Goal: Task Accomplishment & Management: Complete application form

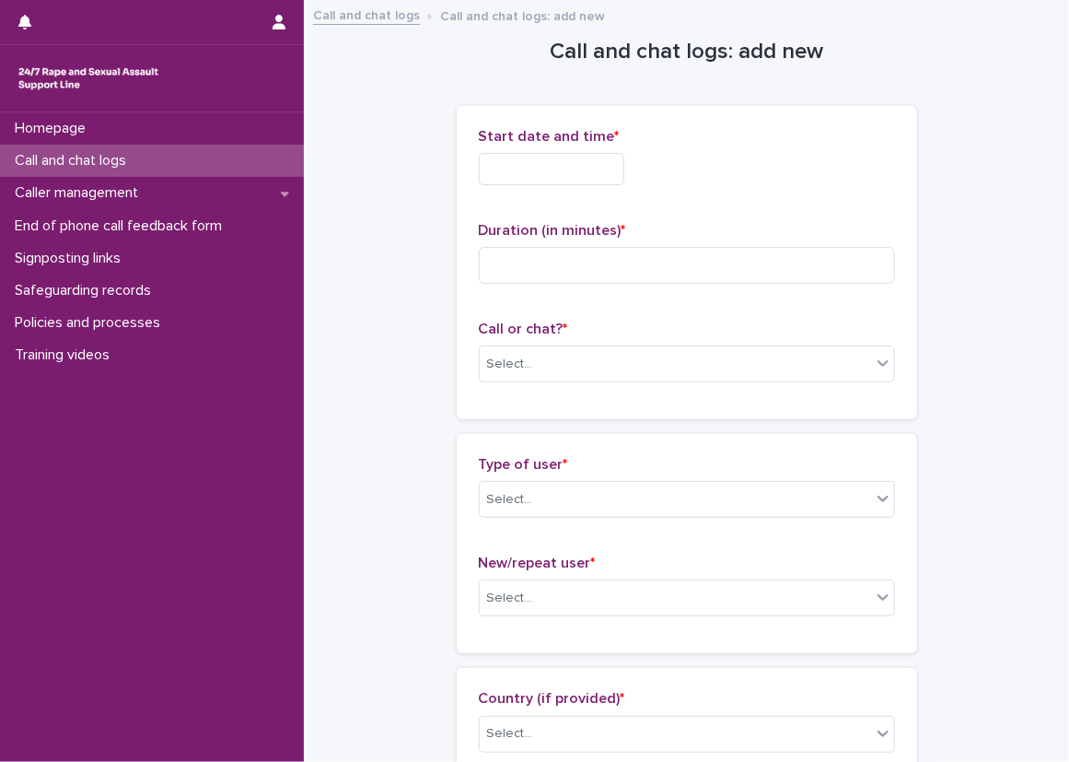
click at [507, 168] on input "text" at bounding box center [552, 169] width 146 height 32
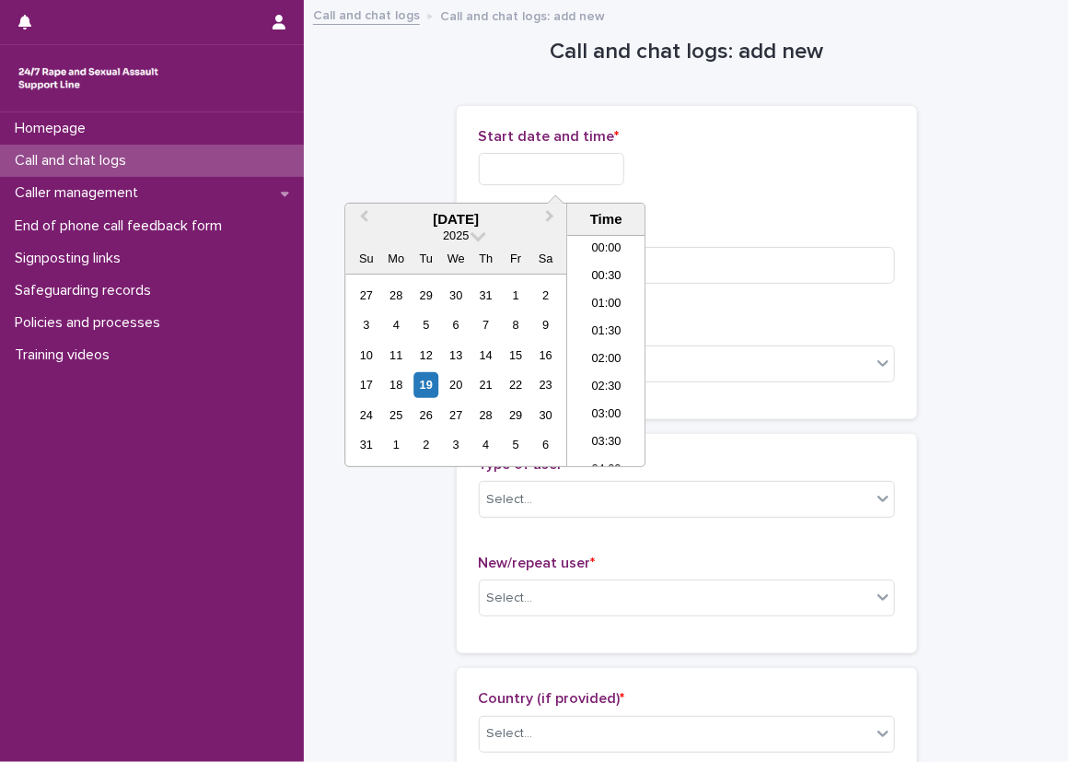
scroll to position [645, 0]
click at [590, 322] on li "13:00" at bounding box center [606, 323] width 78 height 28
click at [586, 168] on input "**********" at bounding box center [552, 169] width 146 height 32
type input "**********"
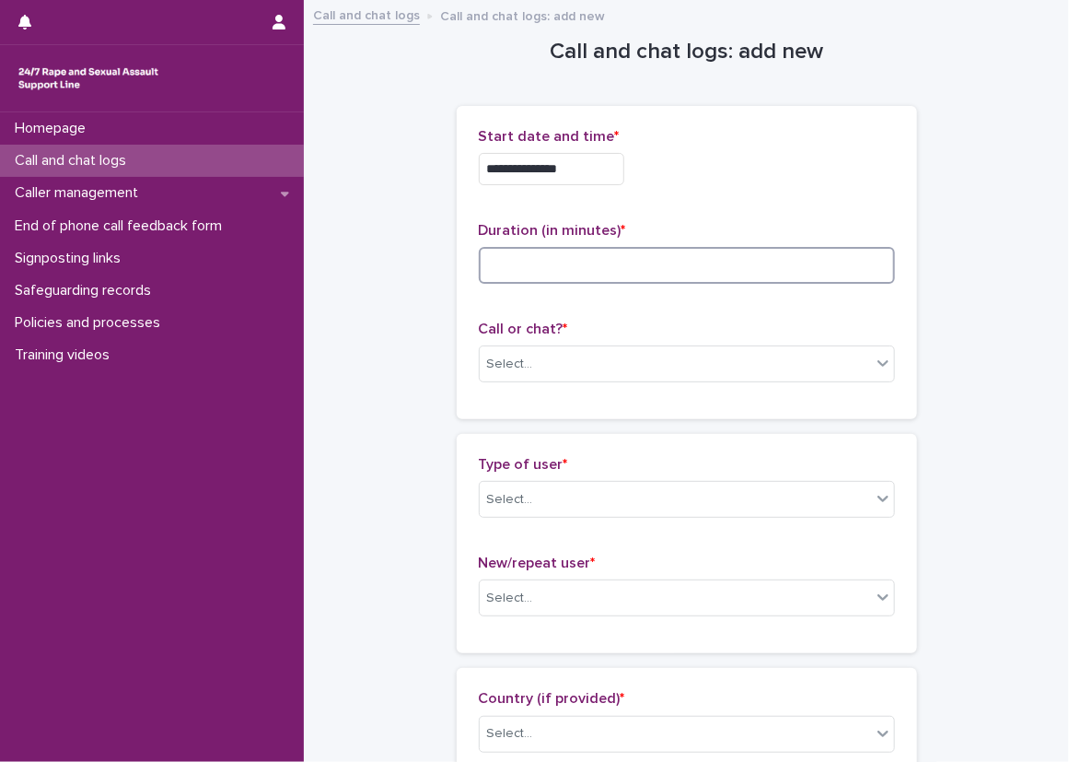
click at [680, 272] on input at bounding box center [687, 265] width 416 height 37
click at [626, 350] on div "Select..." at bounding box center [675, 364] width 391 height 30
click at [575, 267] on input "**" at bounding box center [687, 265] width 416 height 37
type input "**"
click at [543, 344] on div "Call or chat? * Select..." at bounding box center [687, 358] width 416 height 76
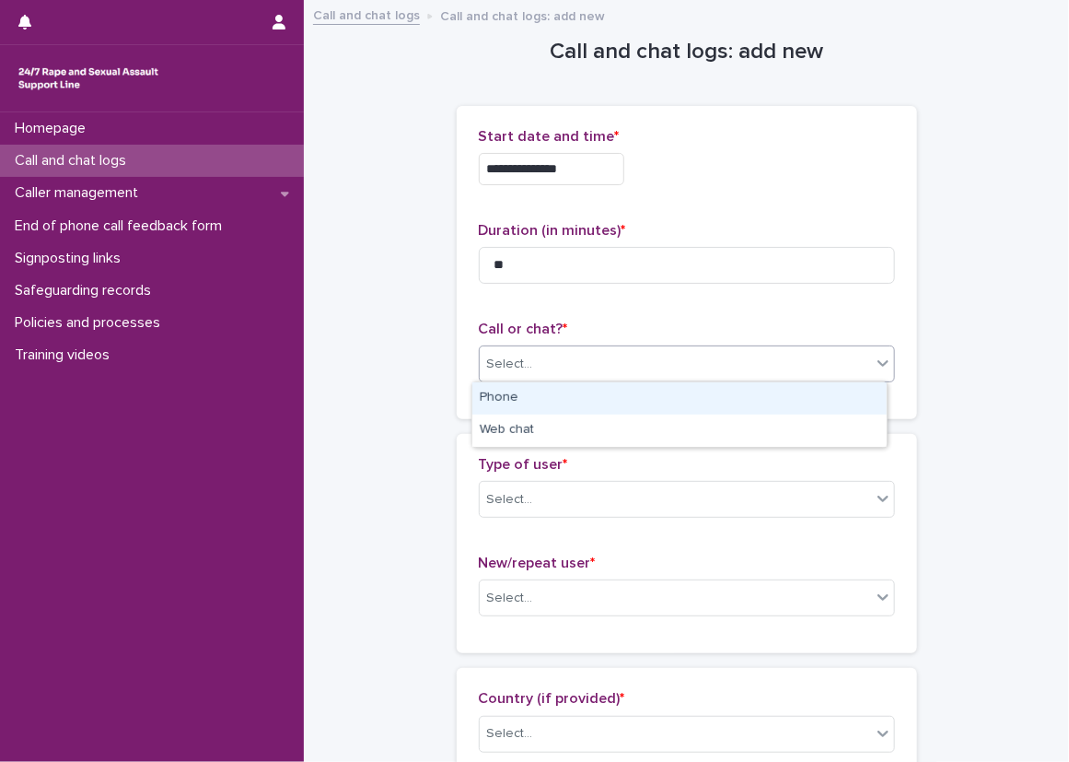
click at [542, 364] on div "Select..." at bounding box center [675, 364] width 391 height 30
click at [542, 393] on div "Phone" at bounding box center [679, 398] width 414 height 32
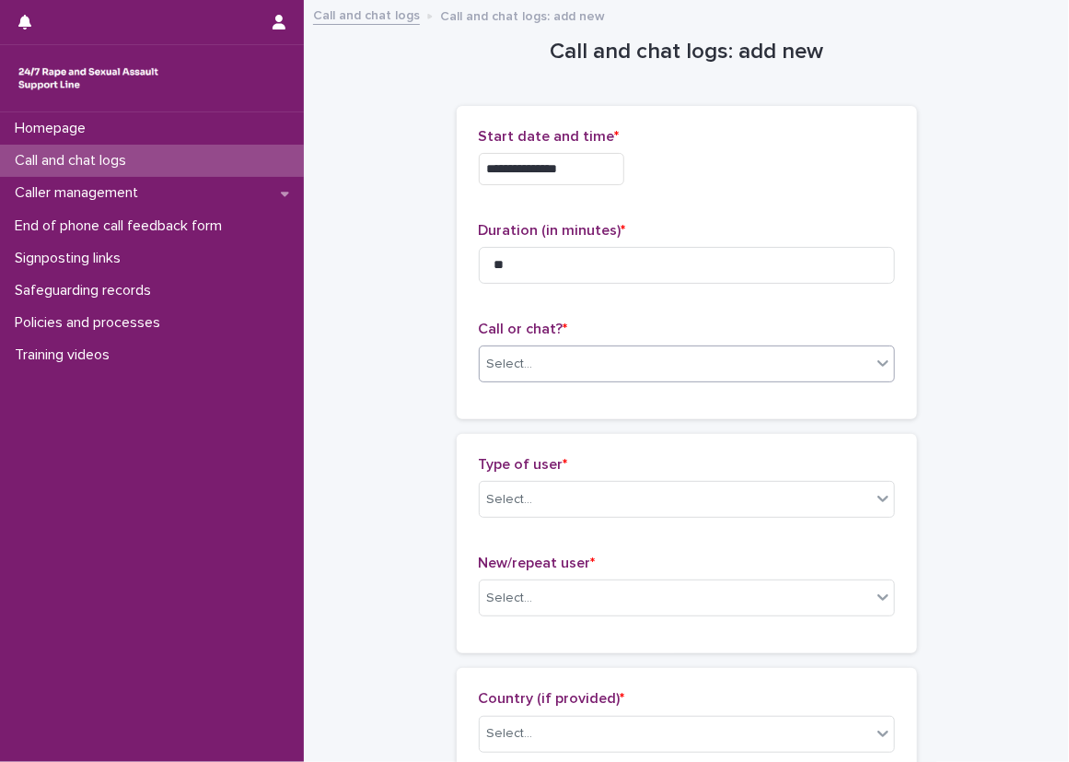
click at [457, 420] on div "**********" at bounding box center [687, 270] width 460 height 328
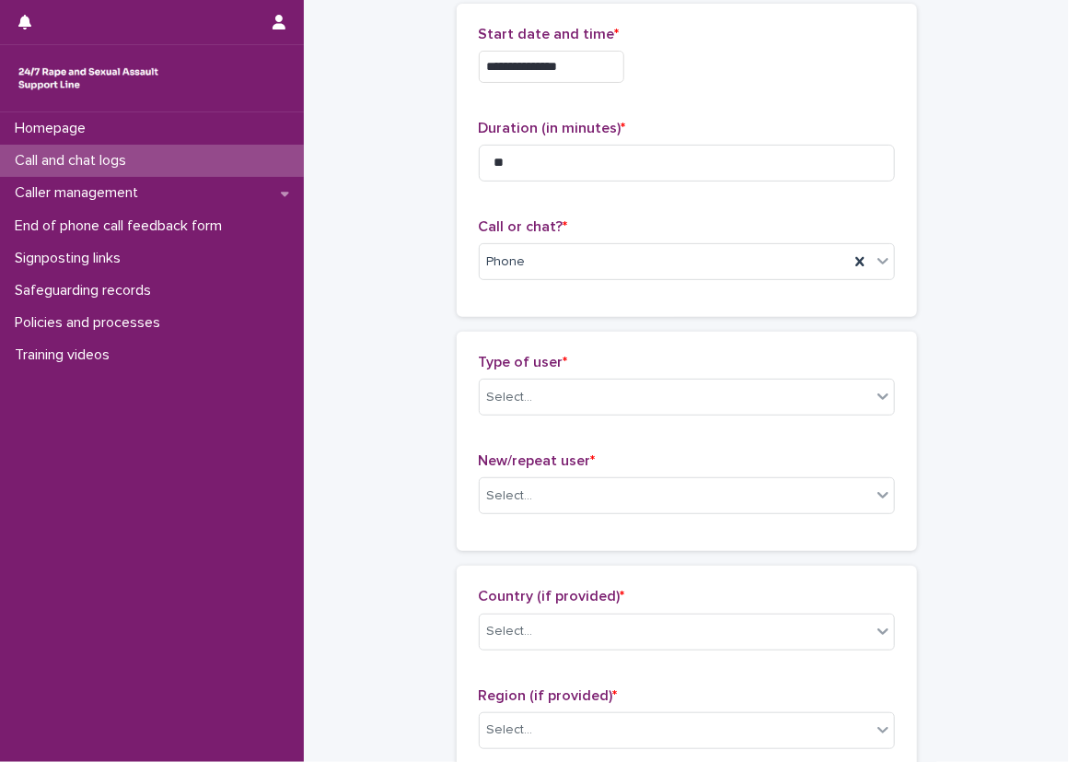
scroll to position [276, 0]
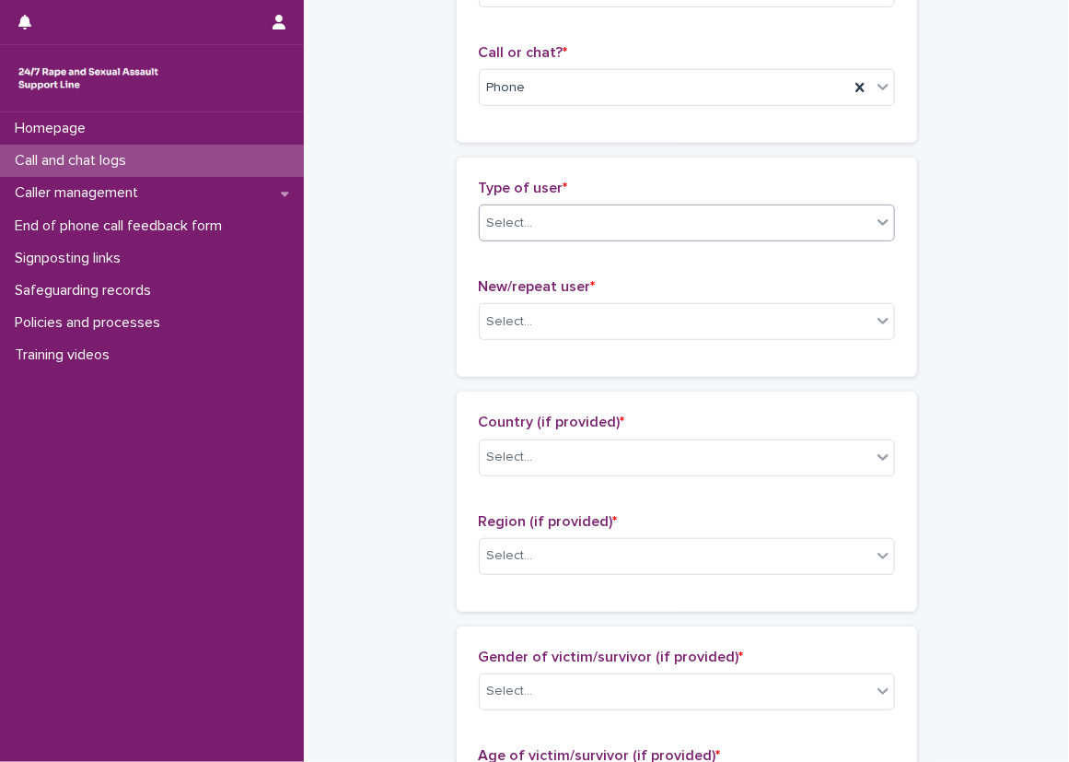
click at [508, 246] on div "Type of user * Select..." at bounding box center [687, 218] width 416 height 76
click at [508, 204] on div "Select..." at bounding box center [687, 222] width 416 height 37
click at [512, 237] on div "Select..." at bounding box center [687, 222] width 416 height 37
click at [514, 227] on div "Select..." at bounding box center [510, 223] width 46 height 19
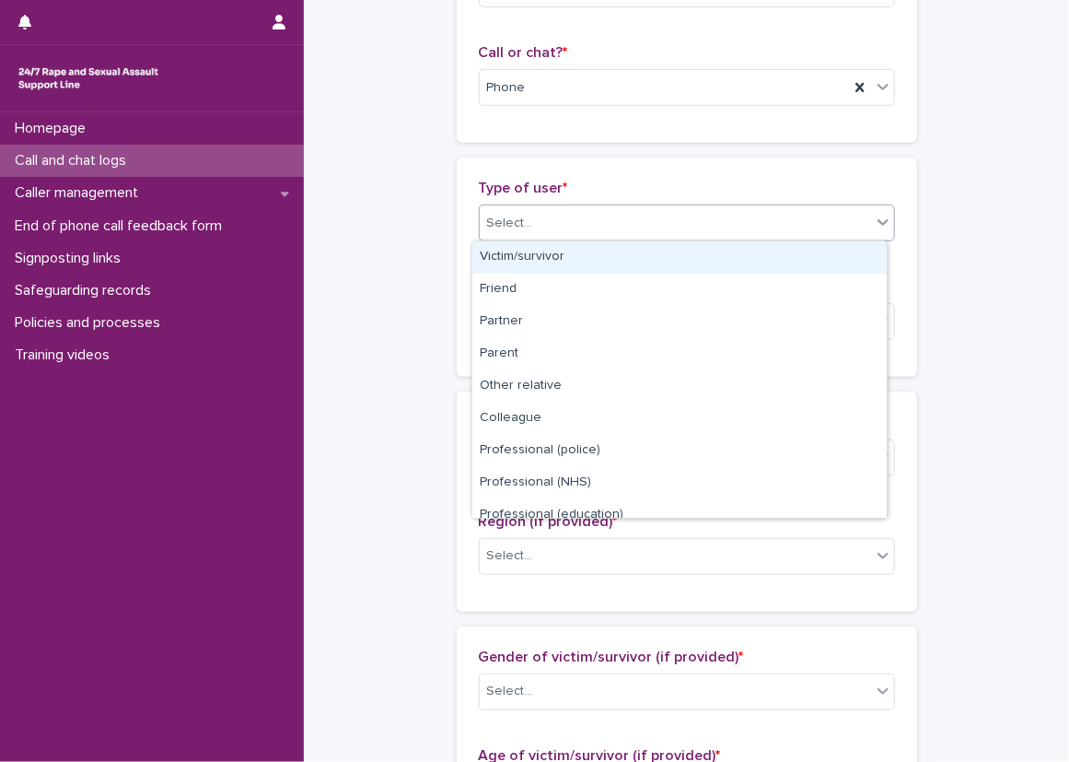
click at [514, 266] on div "Victim/survivor" at bounding box center [679, 257] width 414 height 32
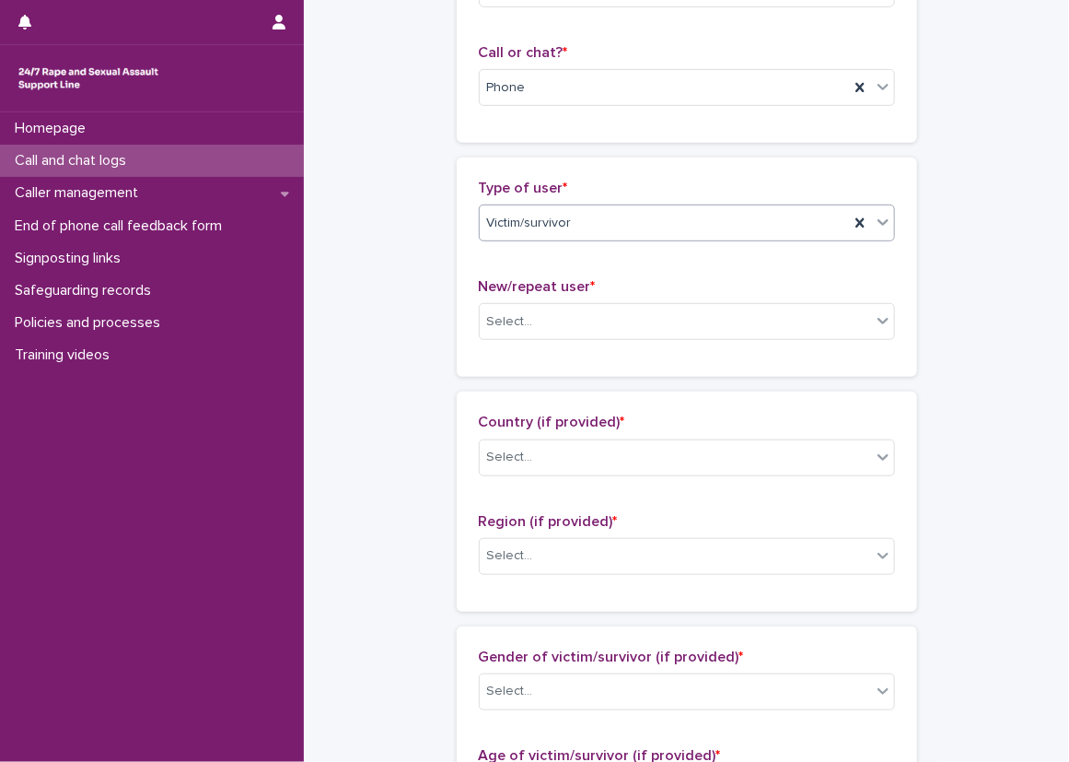
click at [522, 340] on div "New/repeat user * Select..." at bounding box center [687, 316] width 416 height 76
click at [522, 327] on div "Select..." at bounding box center [510, 321] width 46 height 19
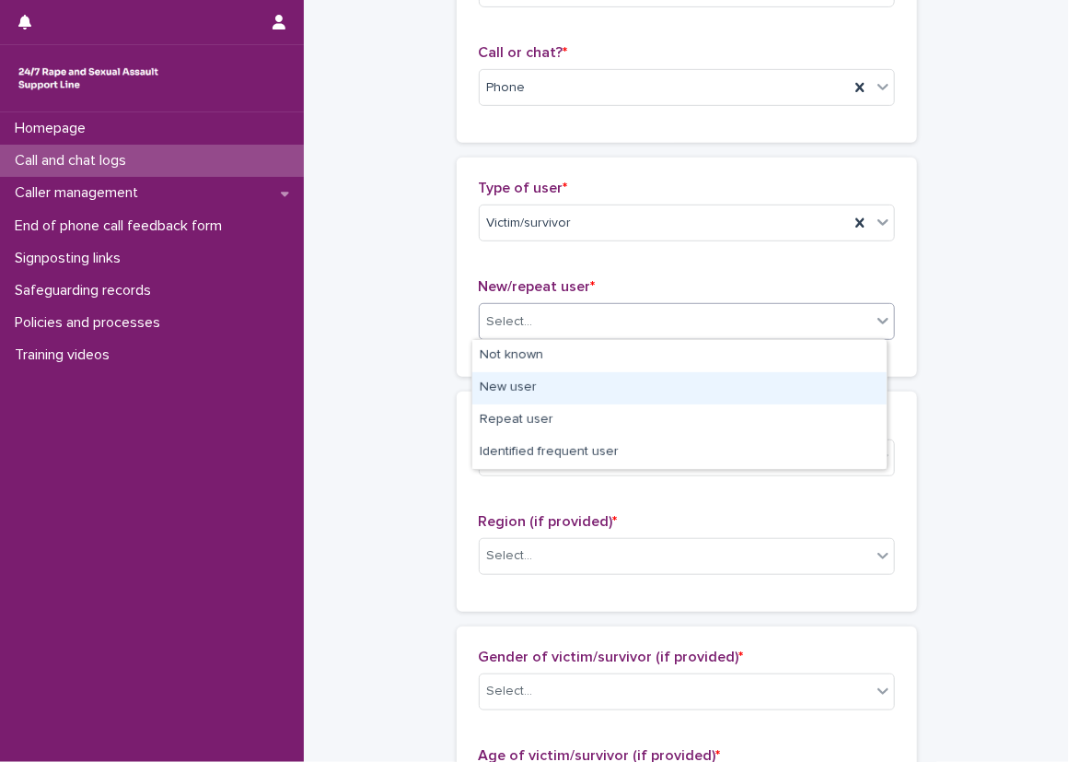
click at [503, 388] on div "New user" at bounding box center [679, 388] width 414 height 32
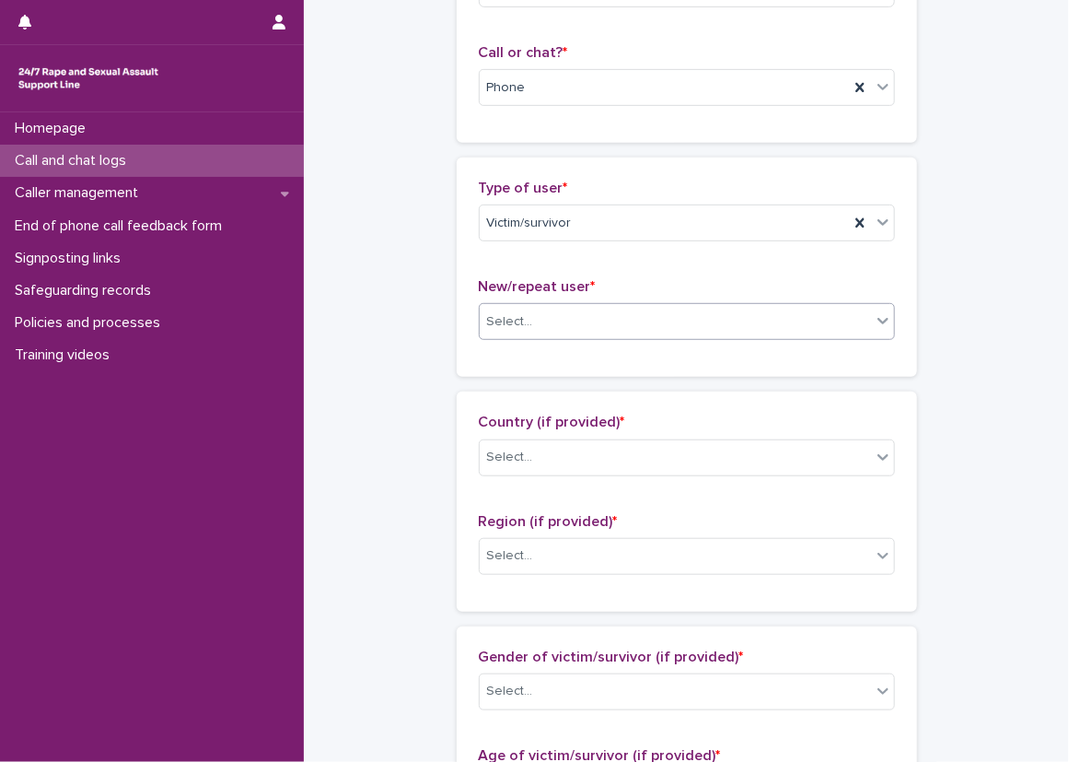
click at [427, 398] on div "**********" at bounding box center [686, 723] width 728 height 1994
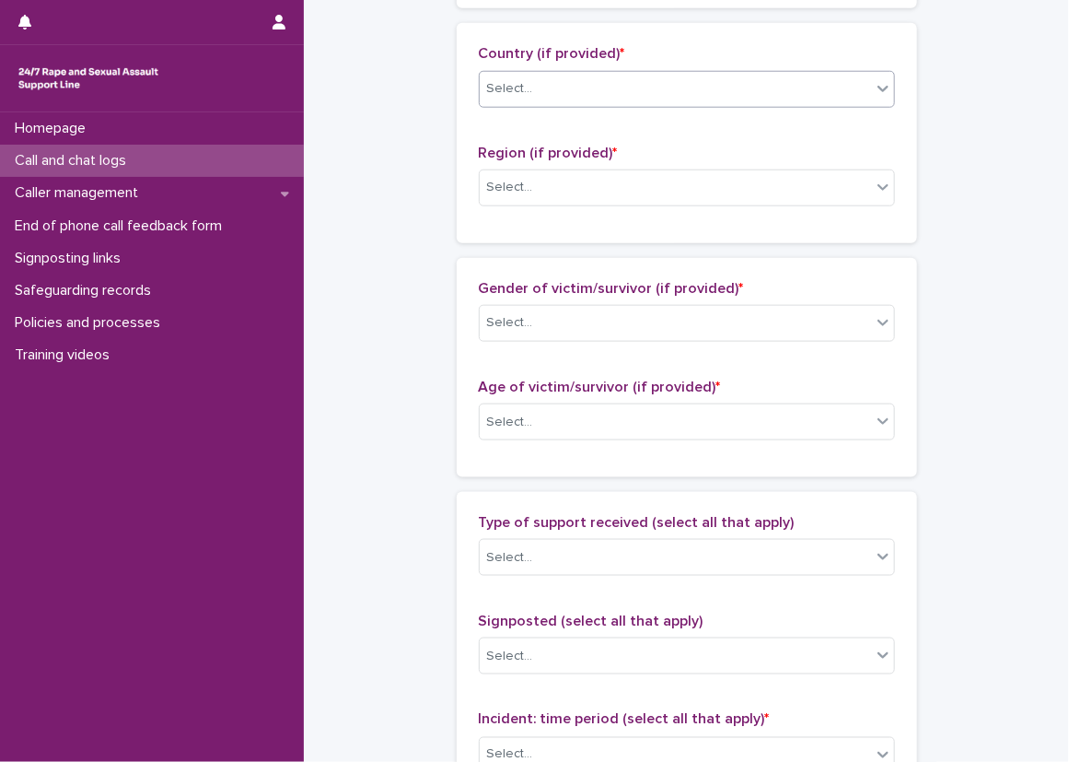
click at [560, 101] on div "Select..." at bounding box center [675, 89] width 391 height 30
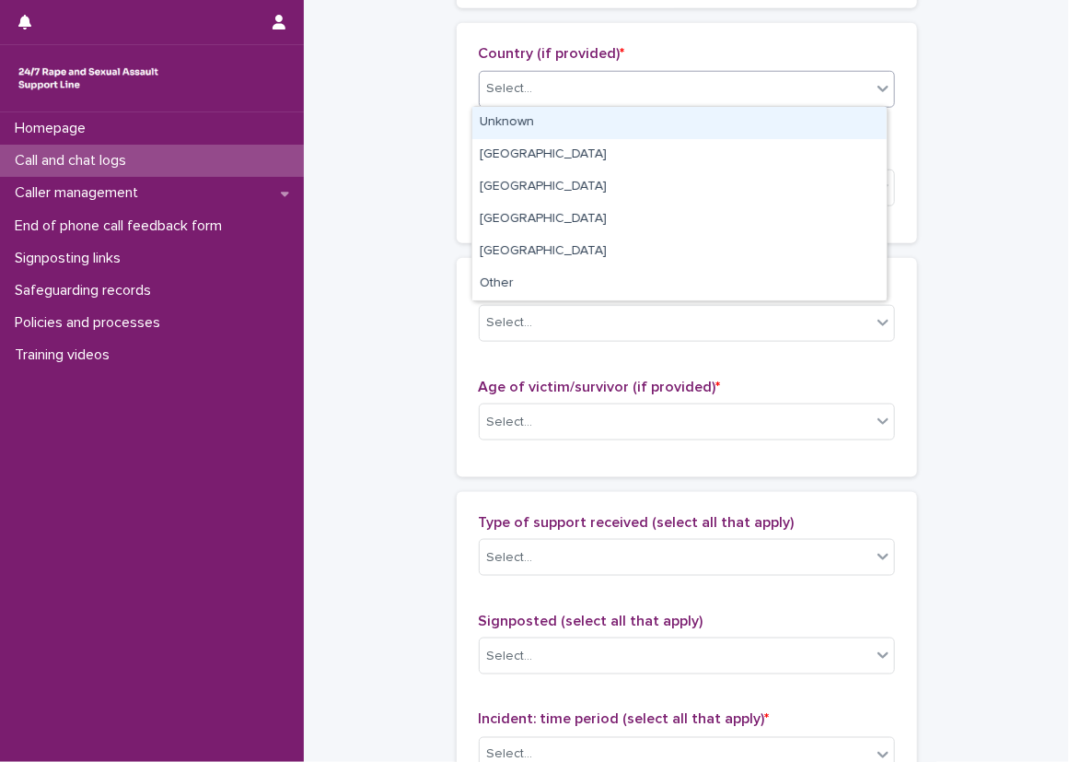
click at [529, 121] on div "Unknown" at bounding box center [679, 123] width 414 height 32
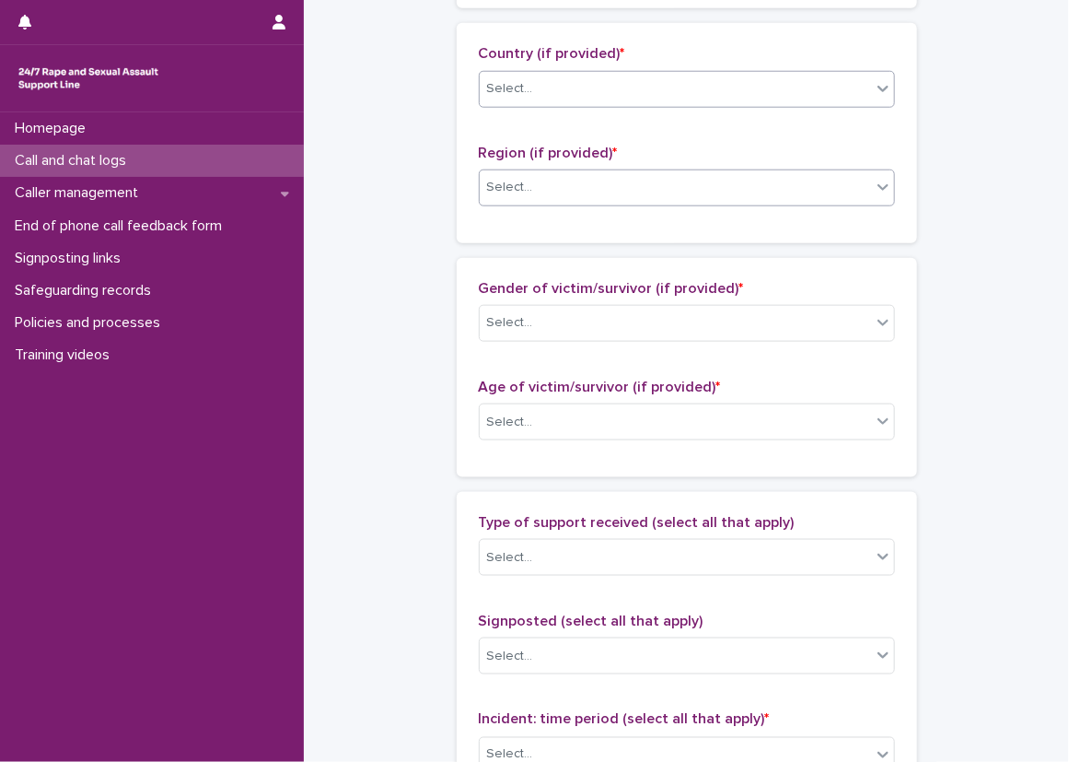
click at [514, 172] on div "Select..." at bounding box center [675, 187] width 391 height 30
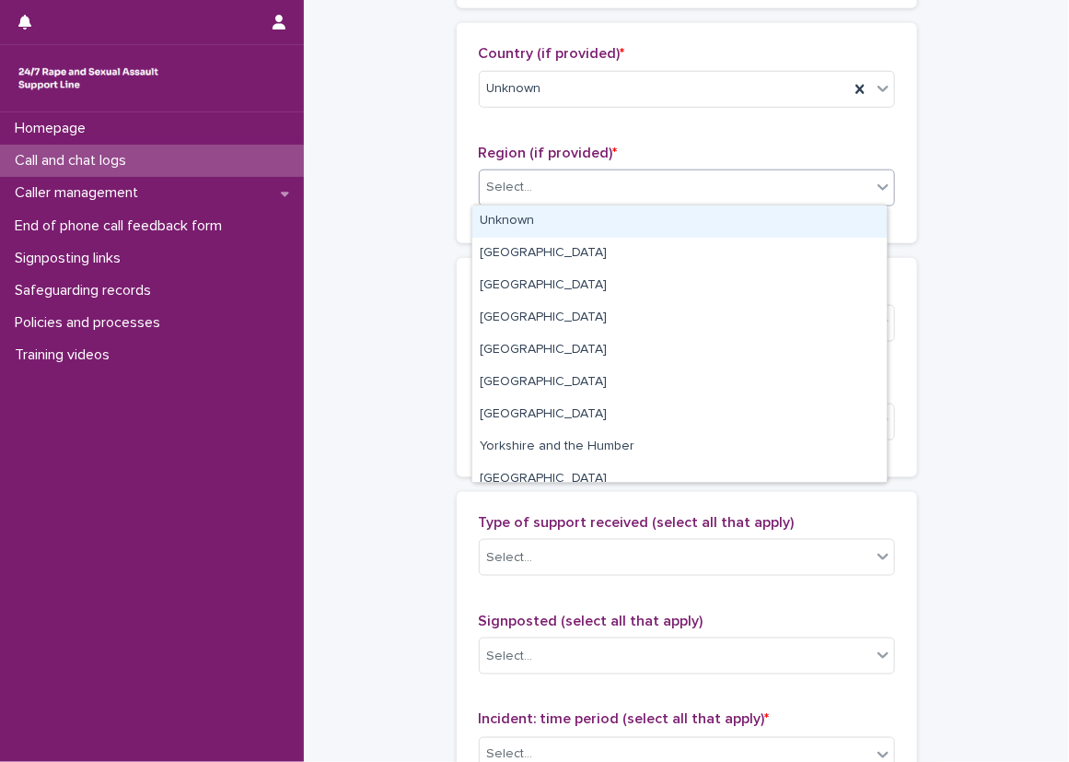
click at [507, 225] on div "Unknown" at bounding box center [679, 221] width 414 height 32
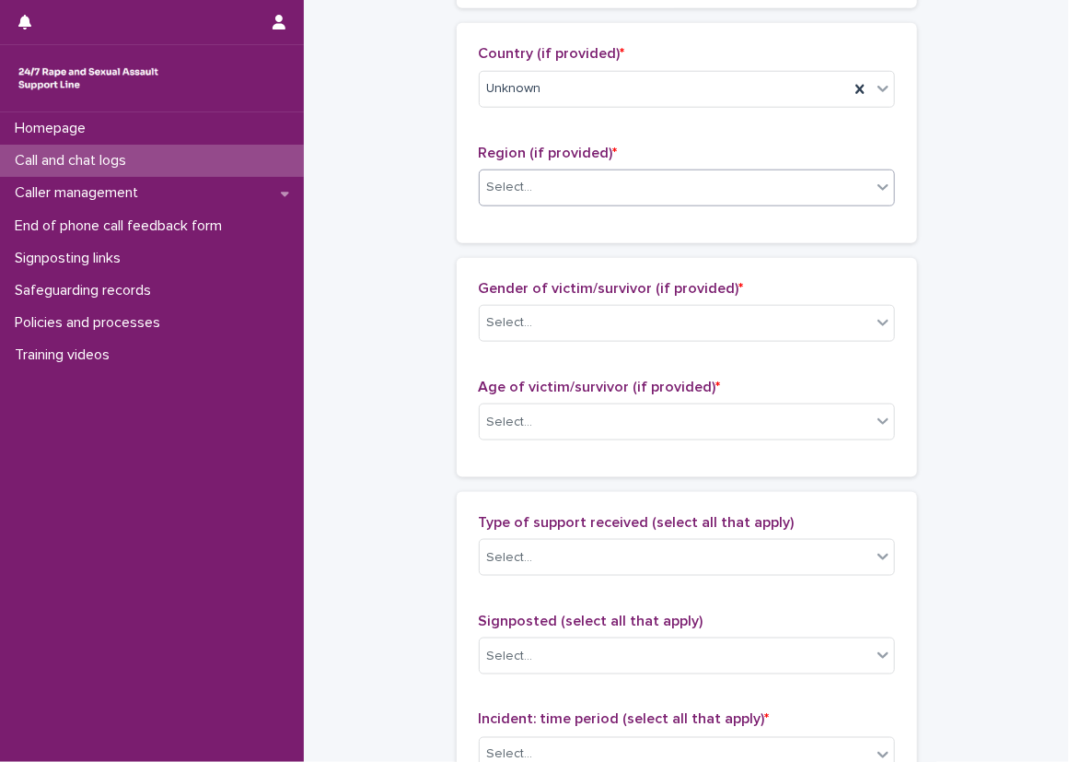
click at [497, 295] on p "Gender of victim/survivor (if provided) *" at bounding box center [687, 288] width 416 height 17
drag, startPoint x: 501, startPoint y: 313, endPoint x: 502, endPoint y: 338, distance: 24.9
click at [501, 325] on div "Select..." at bounding box center [510, 322] width 46 height 19
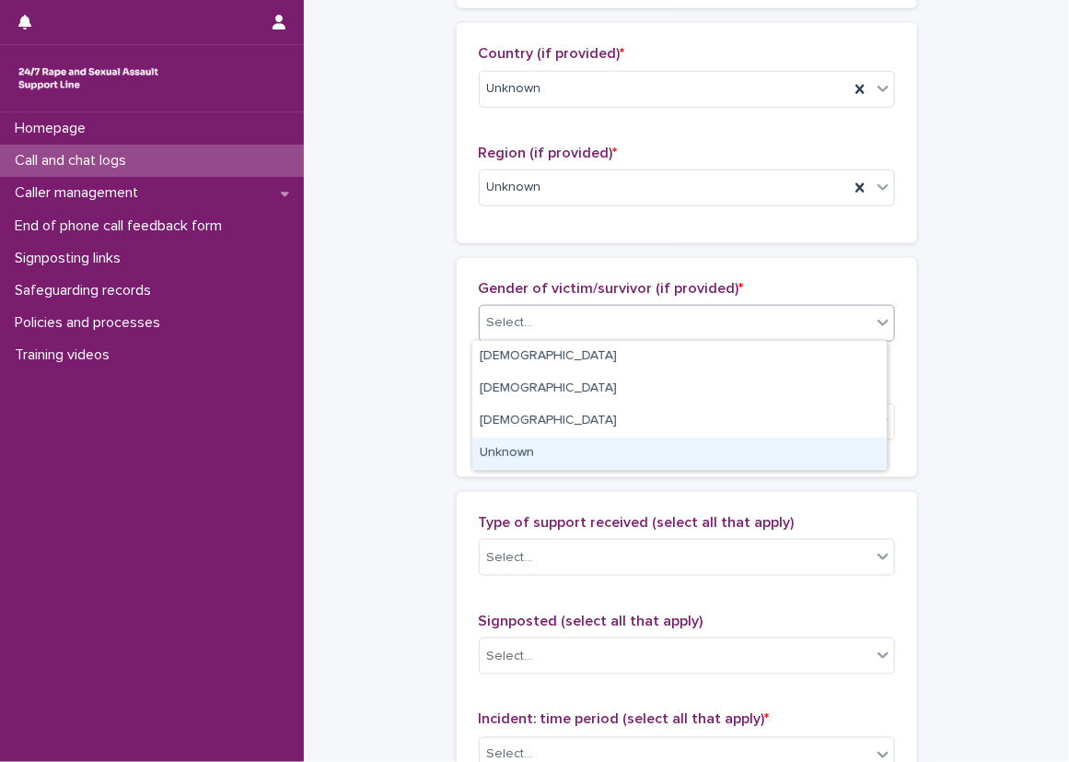
click at [530, 450] on div "Unknown" at bounding box center [679, 453] width 414 height 32
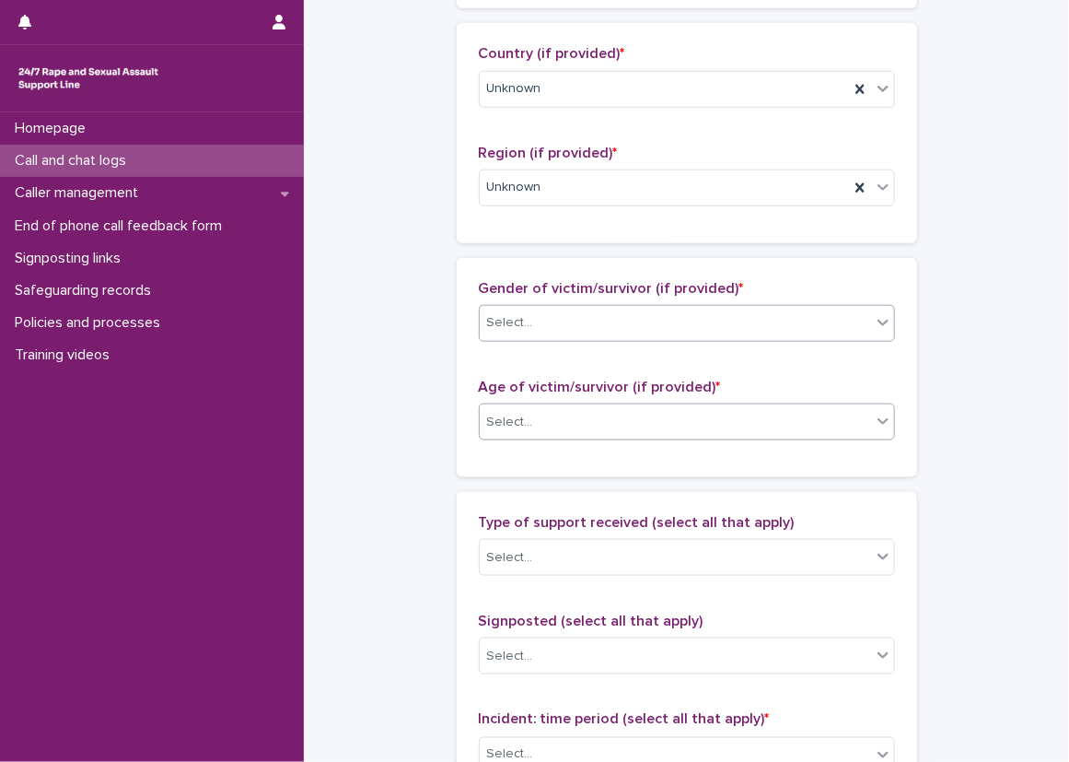
click at [528, 433] on div "Select..." at bounding box center [675, 422] width 391 height 30
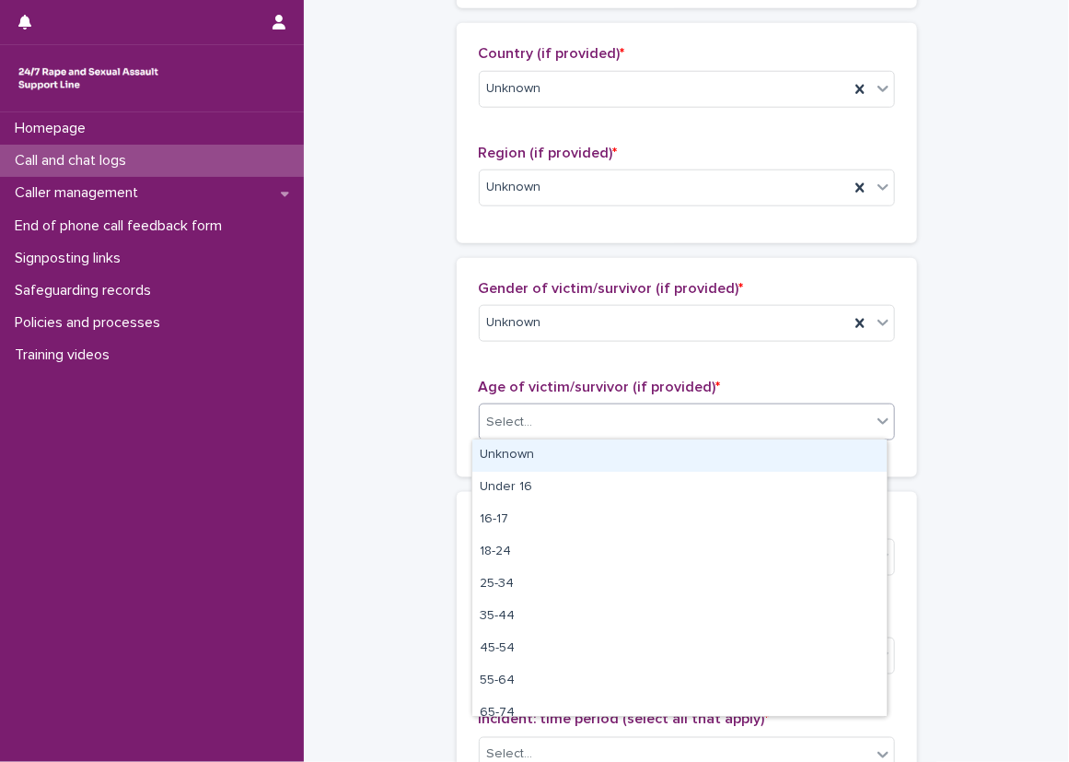
click at [524, 451] on div "Unknown" at bounding box center [679, 455] width 414 height 32
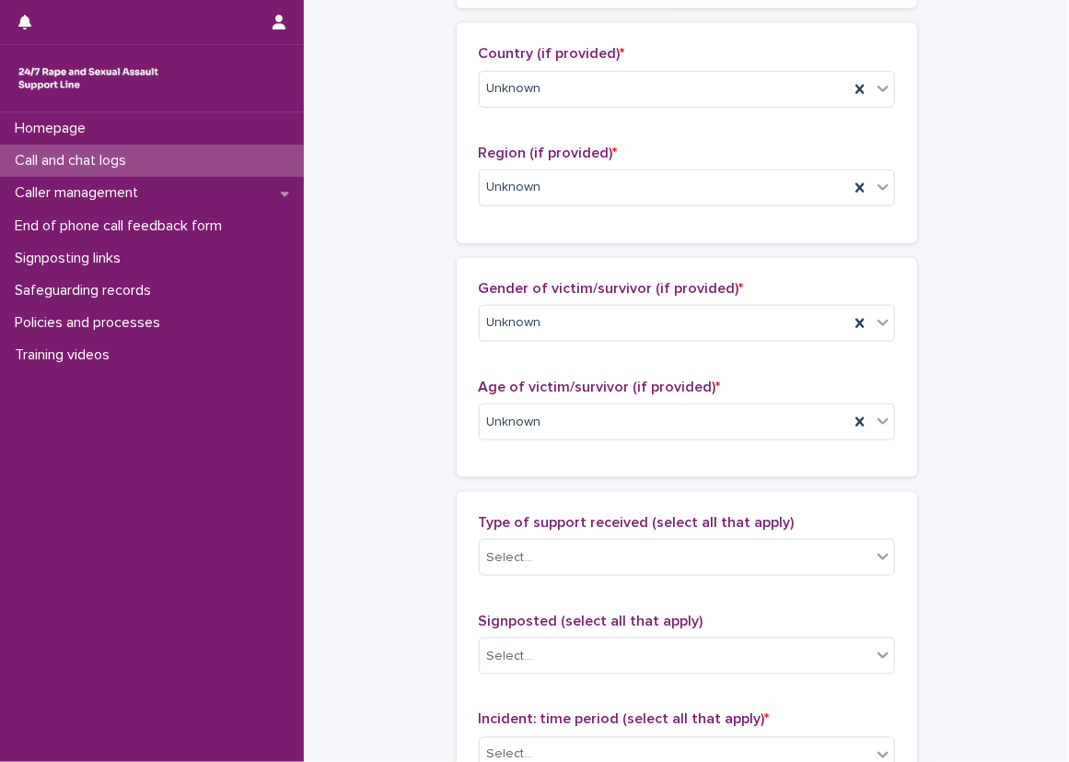
click at [415, 436] on div "**********" at bounding box center [686, 354] width 728 height 1994
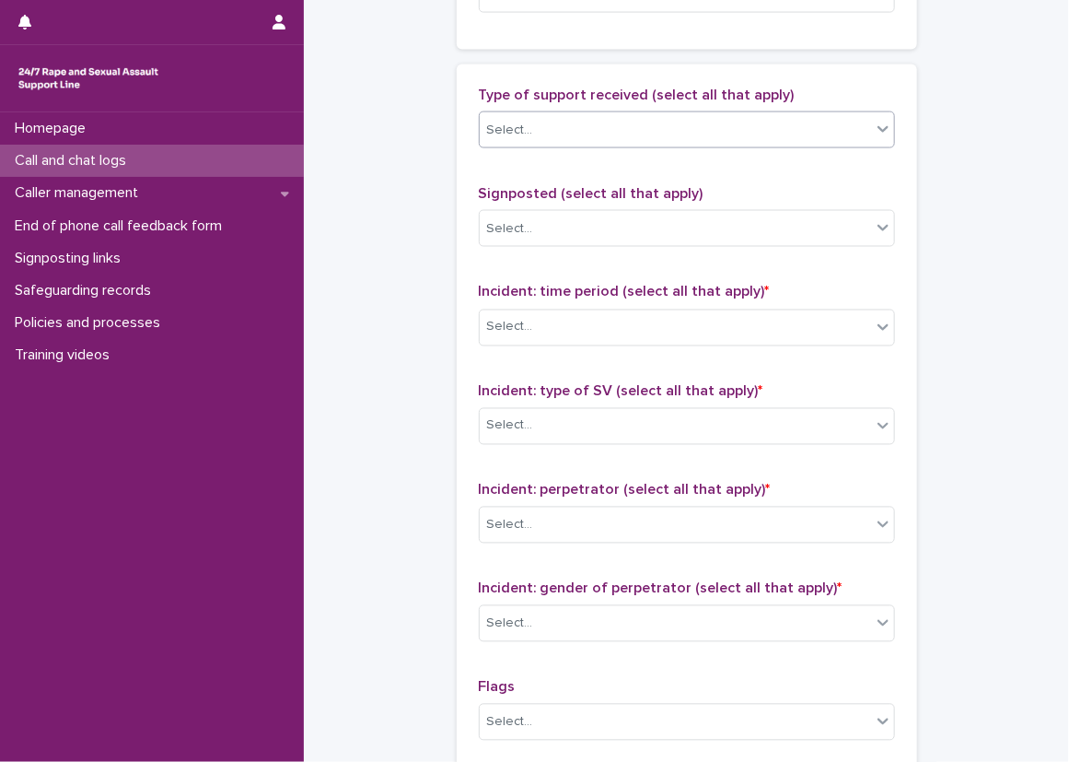
scroll to position [1105, 0]
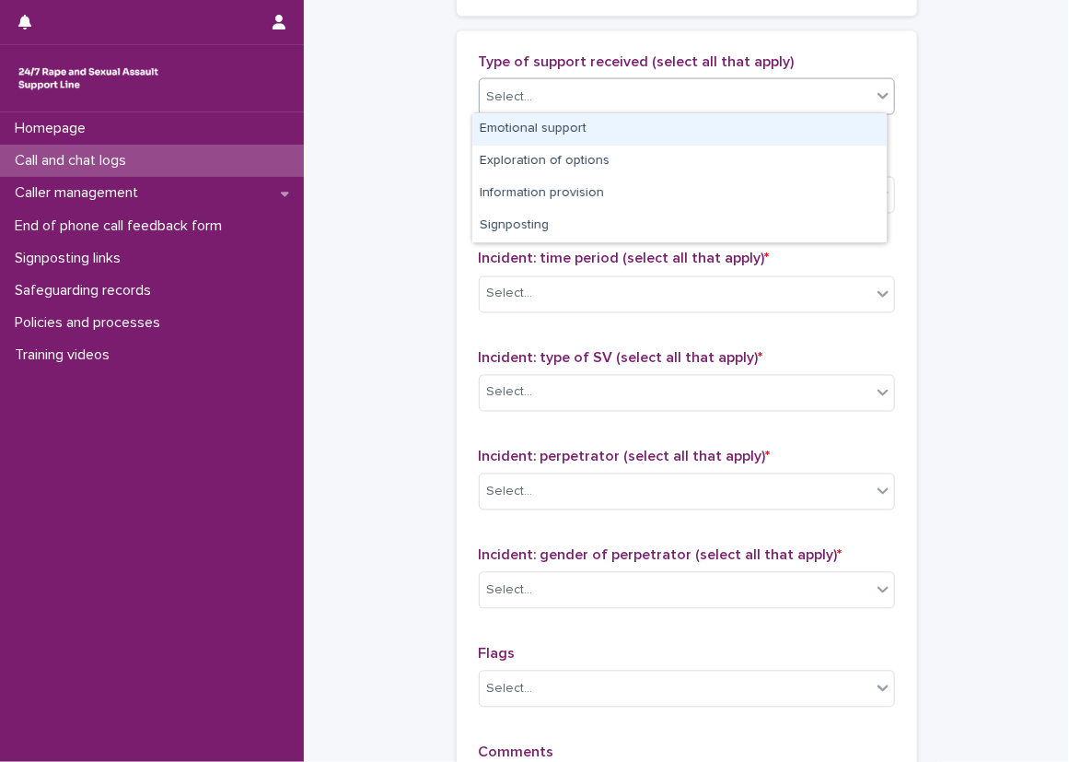
click at [529, 90] on div "Select..." at bounding box center [675, 97] width 391 height 30
click at [543, 143] on div "Emotional support" at bounding box center [679, 129] width 414 height 32
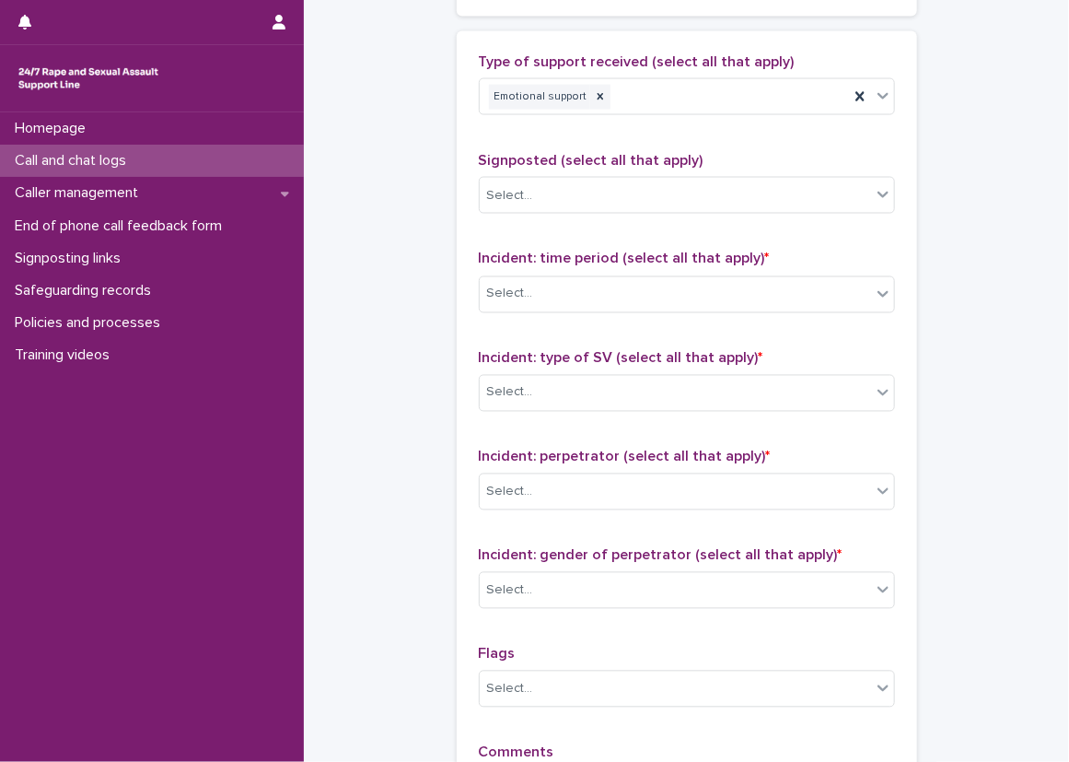
click at [725, 124] on div "Type of support received (select all that apply) Emotional support" at bounding box center [687, 91] width 416 height 76
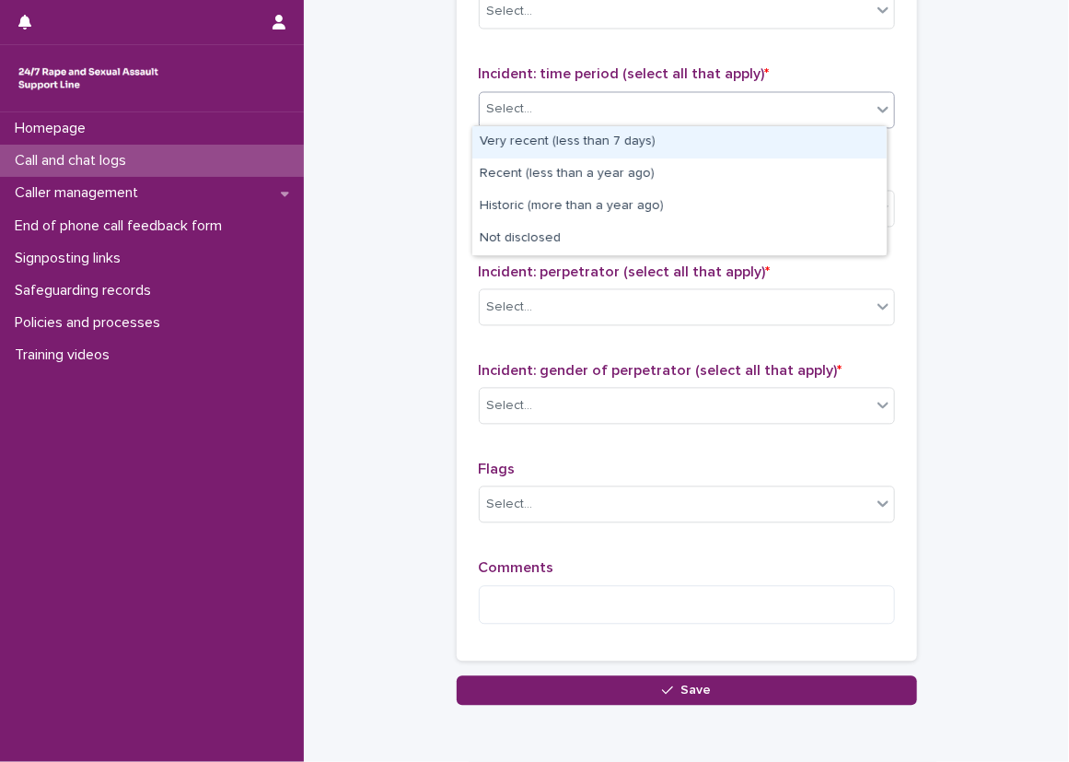
click at [647, 106] on div "Select..." at bounding box center [675, 110] width 391 height 30
click at [555, 129] on div "Very recent (less than 7 days)" at bounding box center [679, 142] width 414 height 32
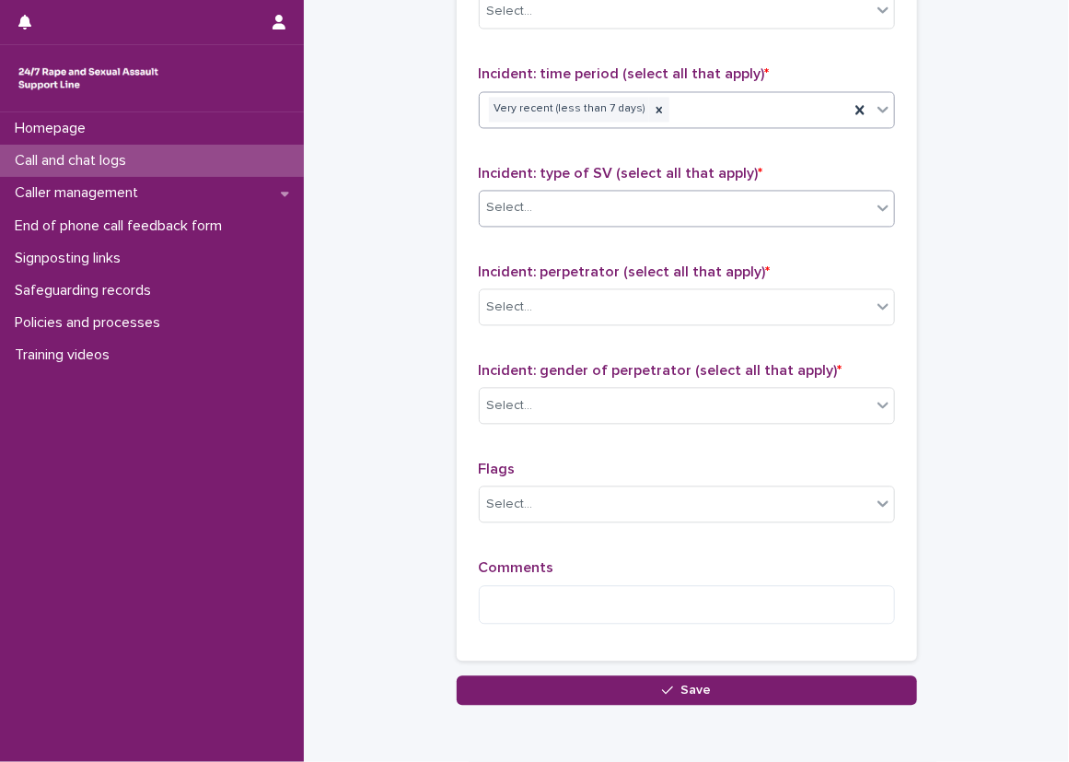
click at [560, 203] on div "Select..." at bounding box center [675, 208] width 391 height 30
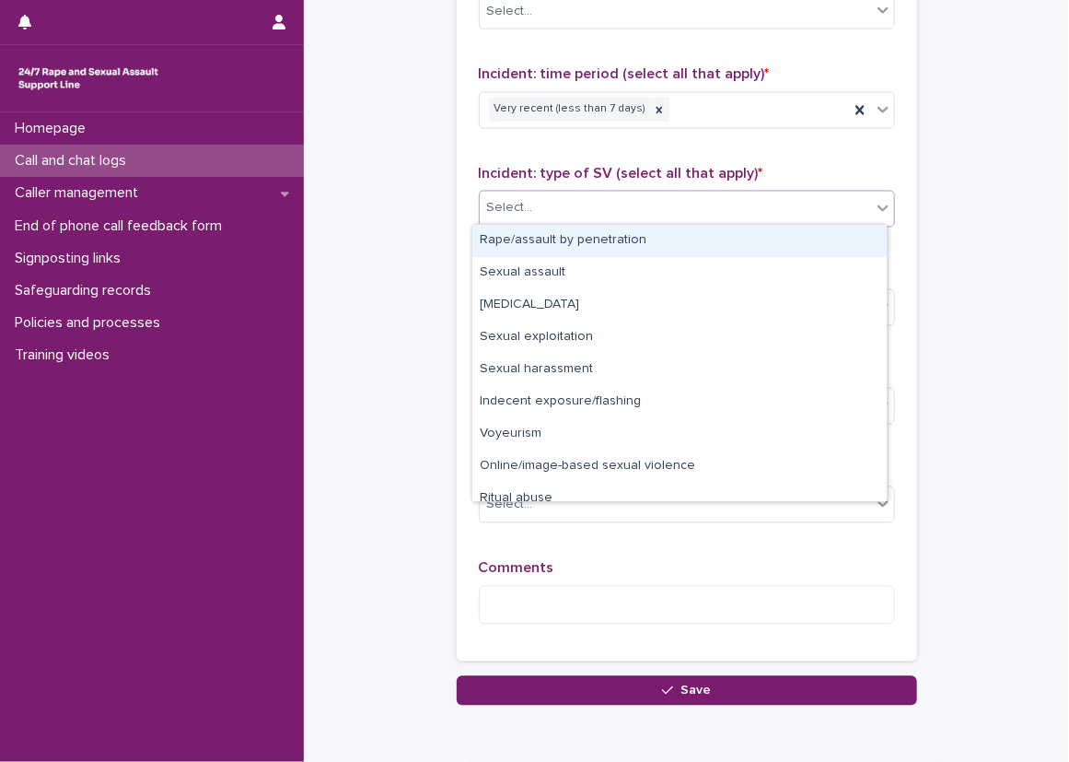
click at [566, 236] on div "Rape/assault by penetration" at bounding box center [679, 241] width 414 height 32
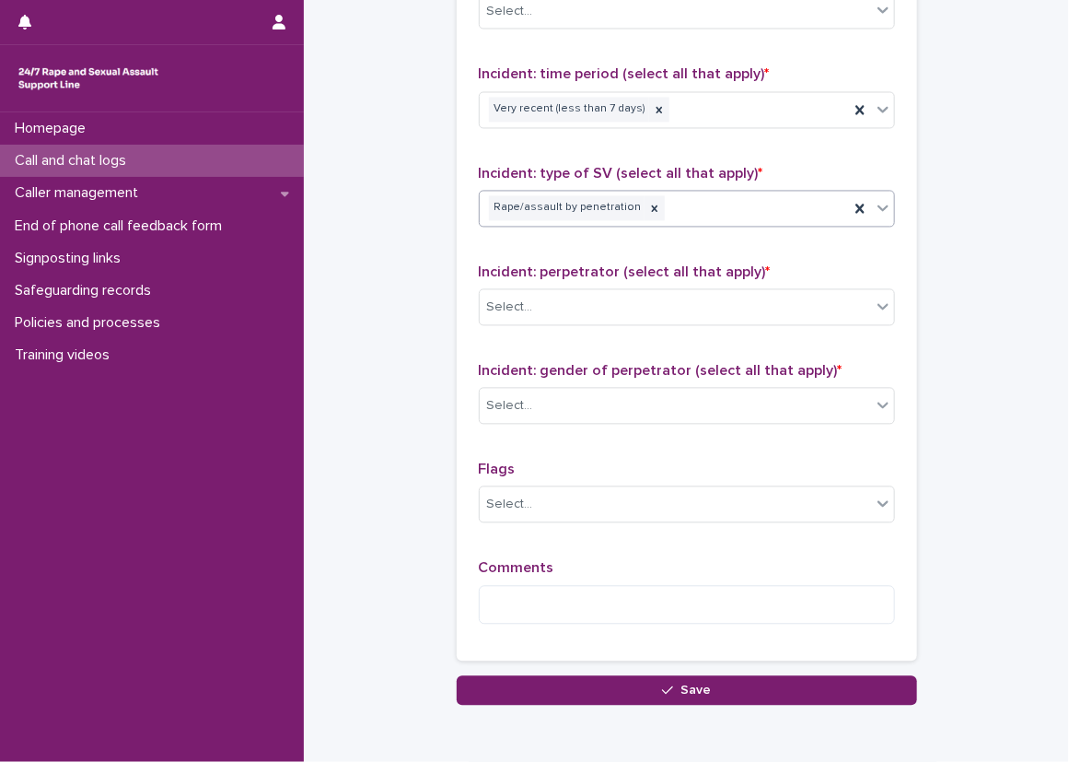
click at [622, 228] on div "Incident: type of SV (select all that apply) * option Rape/assault by penetrati…" at bounding box center [687, 204] width 416 height 76
click at [650, 215] on div "Rape/assault by penetration" at bounding box center [664, 208] width 369 height 32
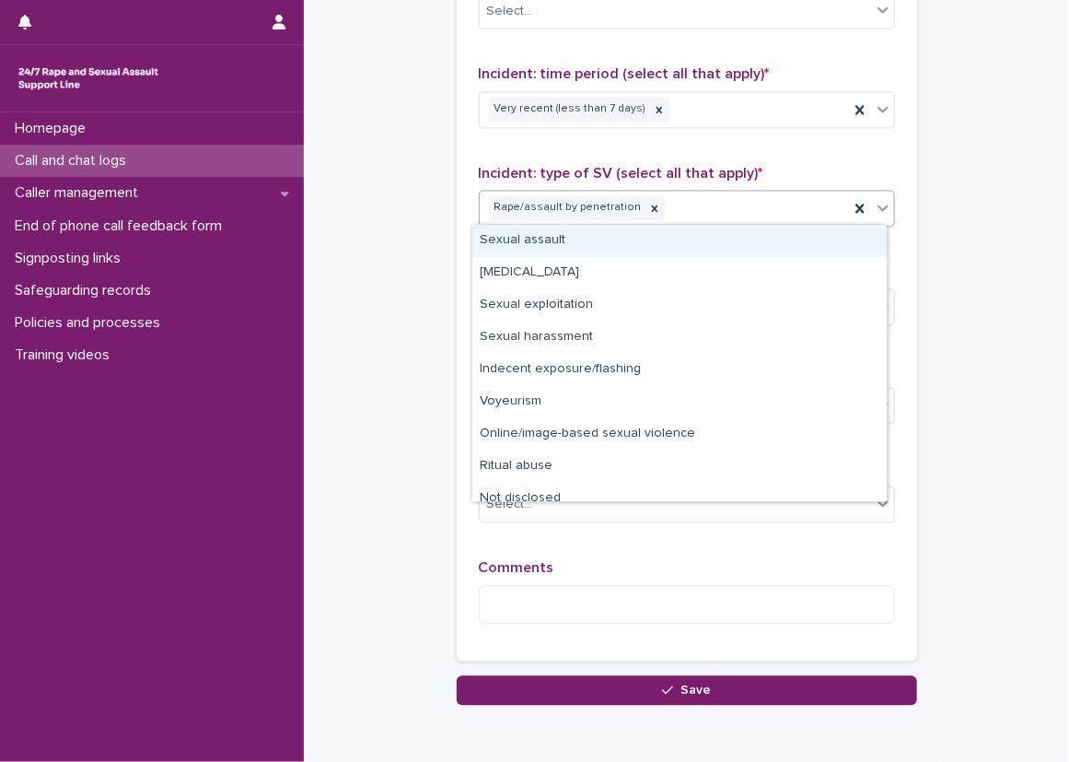
click at [641, 251] on div "Sexual assault" at bounding box center [679, 241] width 414 height 32
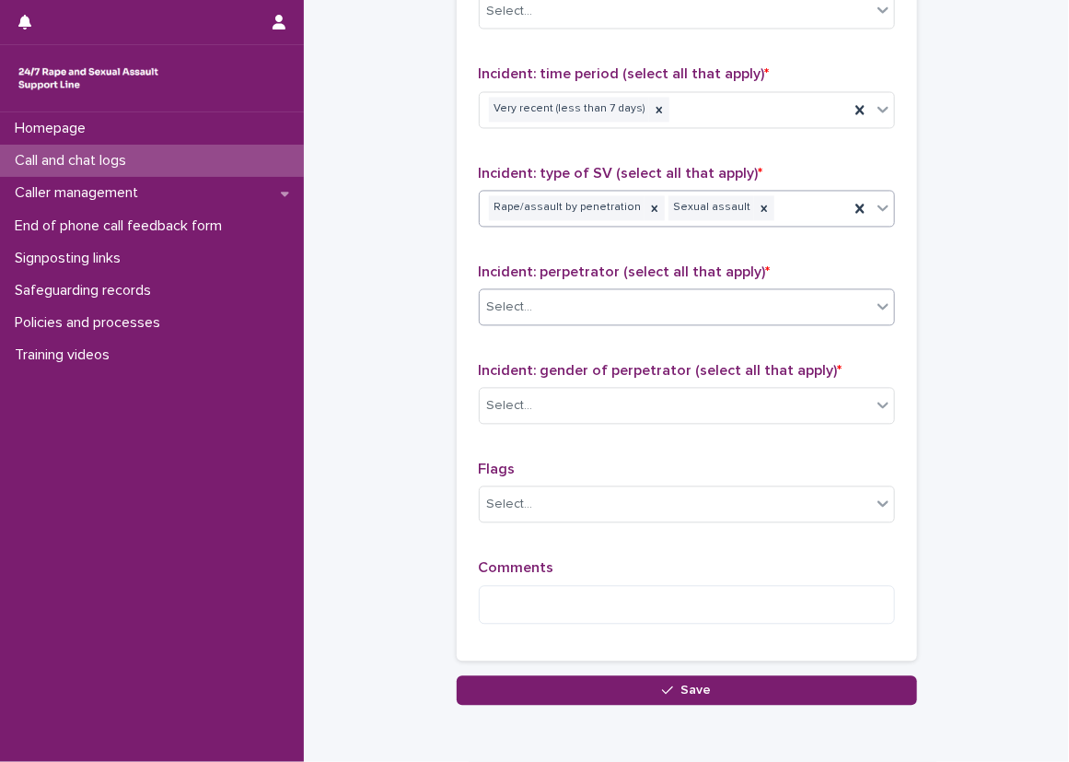
click at [599, 293] on div "Select..." at bounding box center [675, 308] width 391 height 30
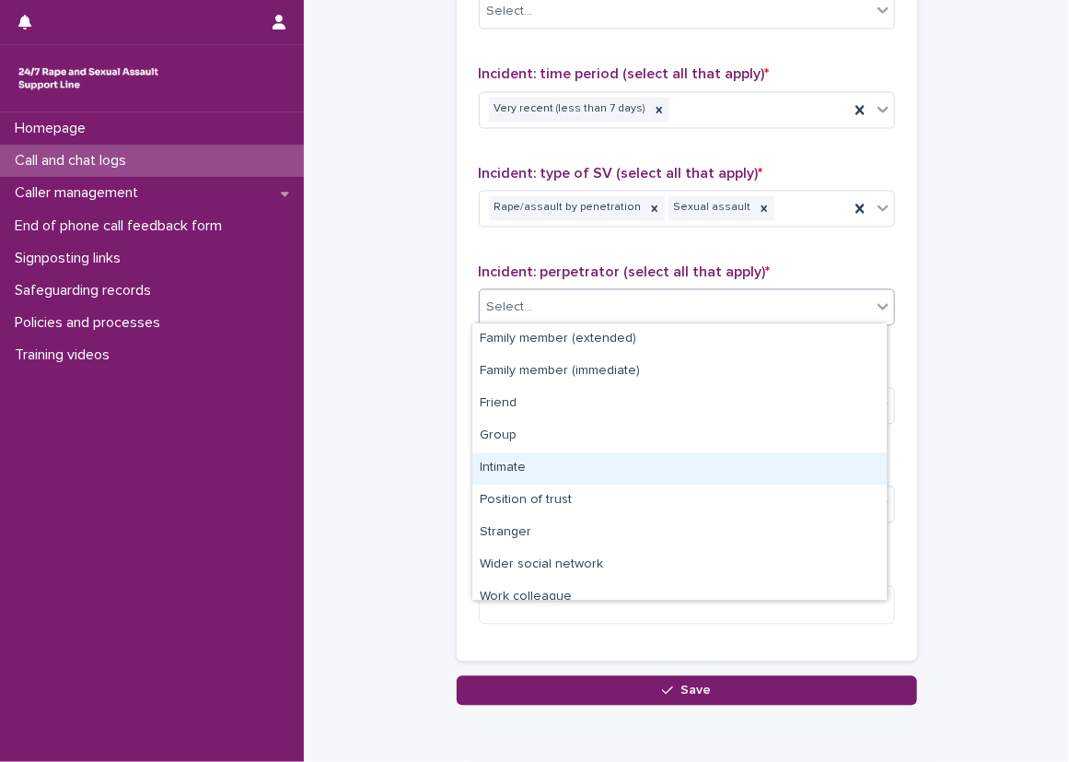
scroll to position [78, 0]
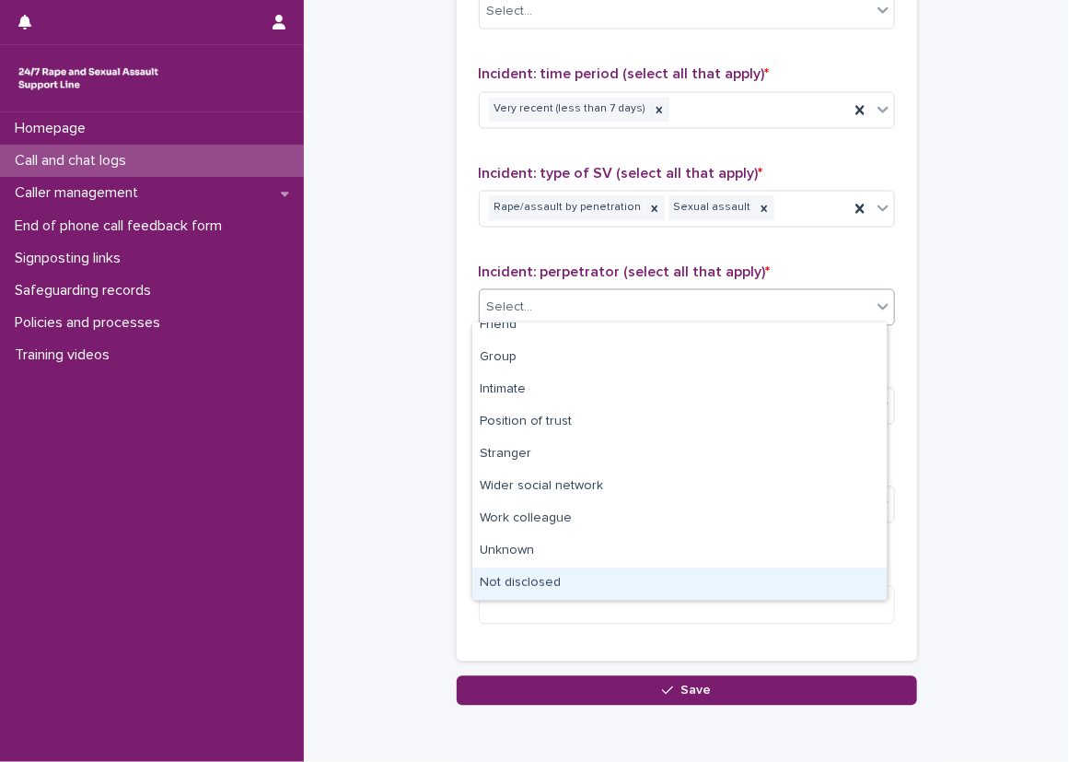
click at [570, 567] on div "Not disclosed" at bounding box center [679, 583] width 414 height 32
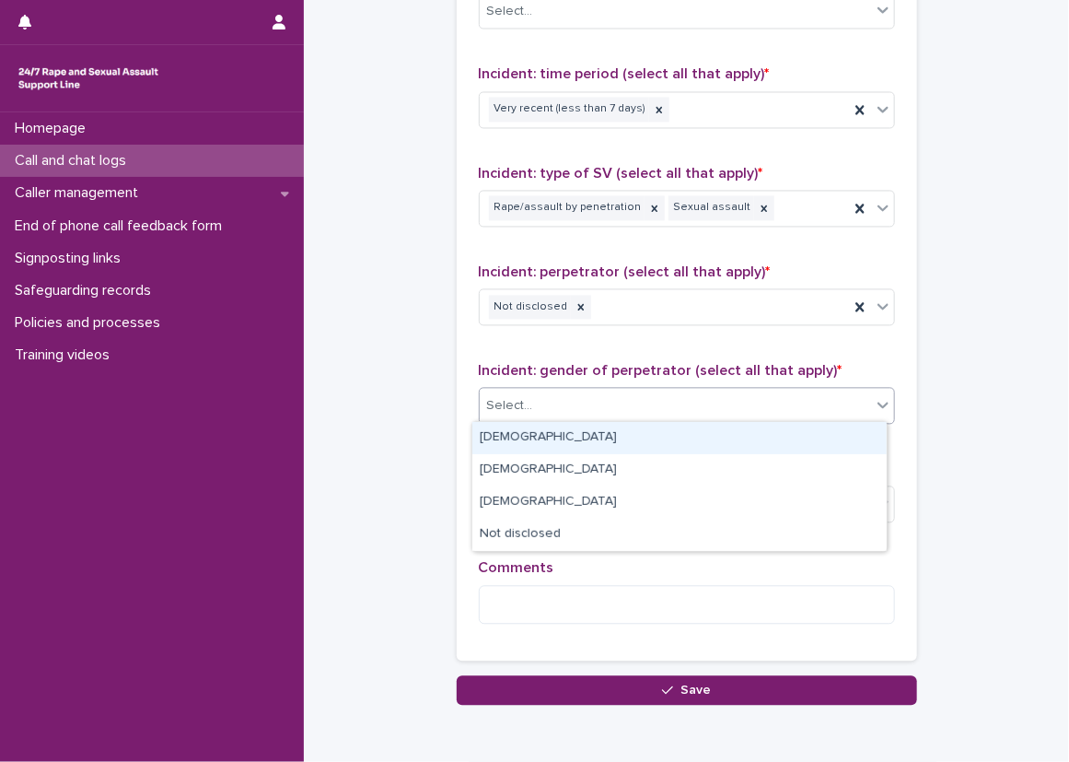
click at [549, 412] on div "Select..." at bounding box center [675, 406] width 391 height 30
click at [547, 441] on div "[DEMOGRAPHIC_DATA]" at bounding box center [679, 438] width 414 height 32
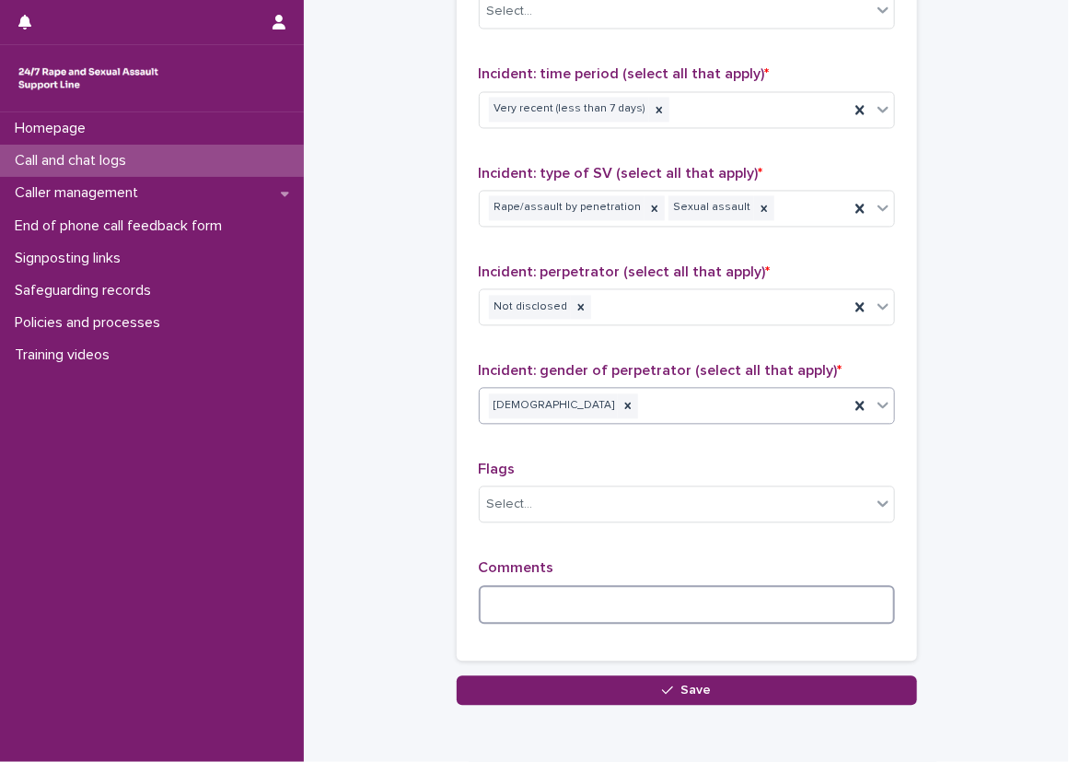
click at [510, 596] on textarea at bounding box center [687, 606] width 416 height 40
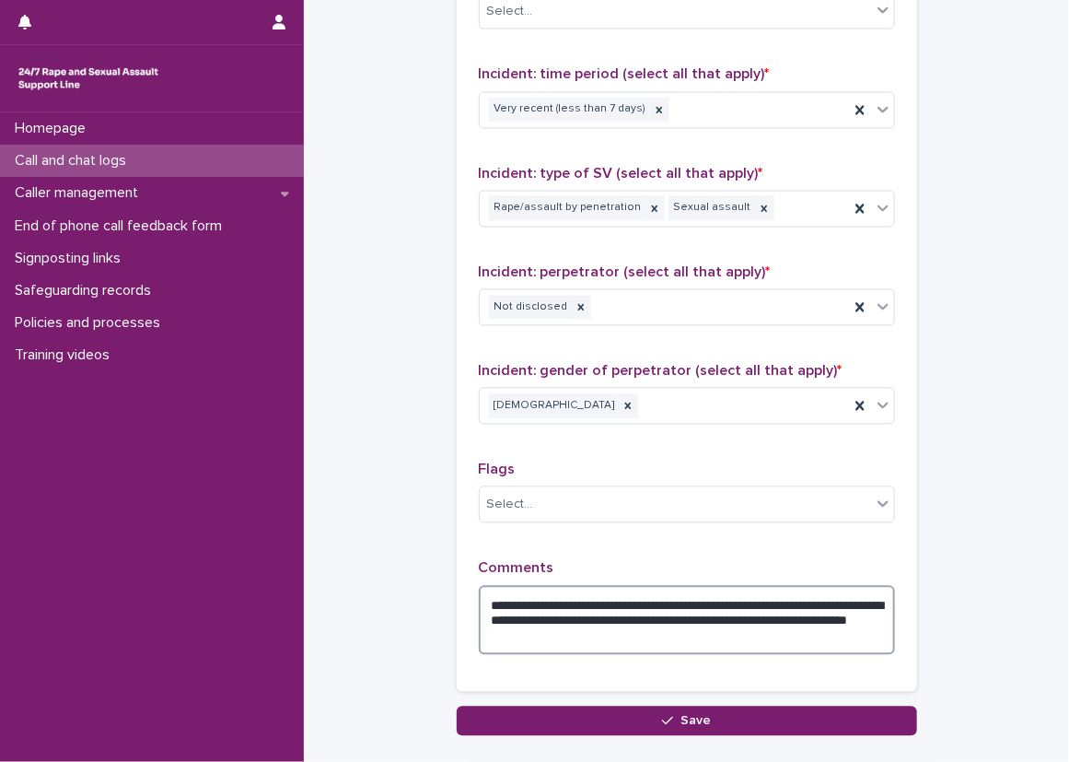
type textarea "**********"
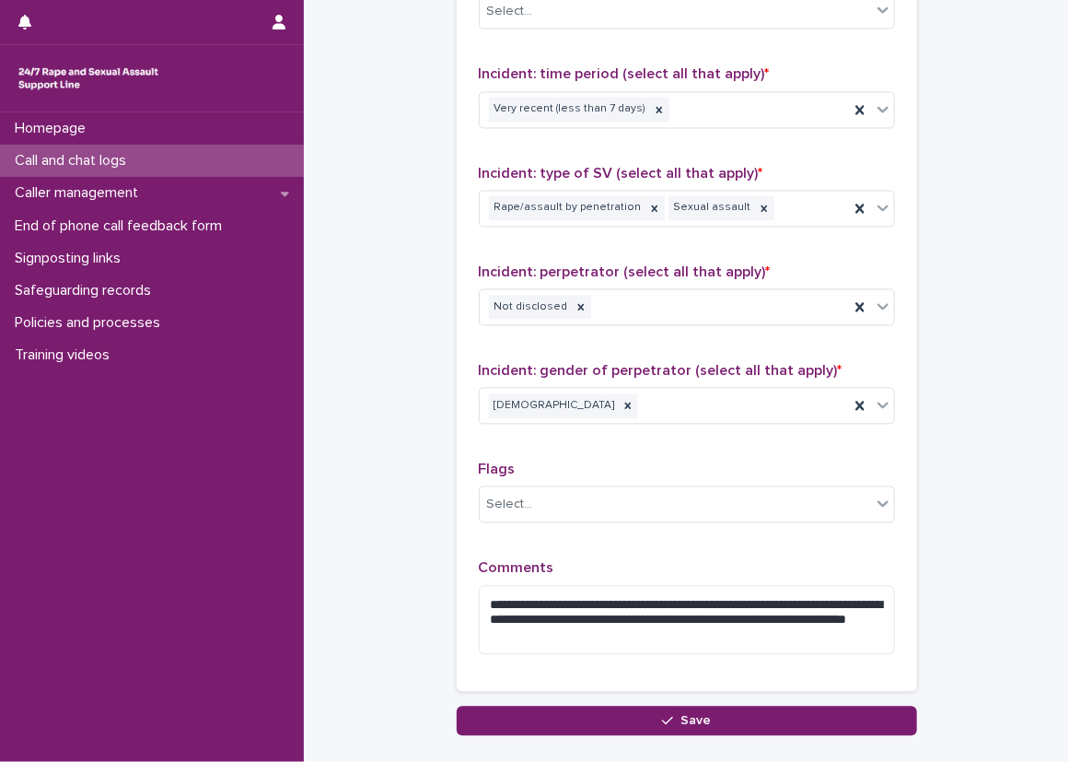
click at [457, 503] on div "**********" at bounding box center [687, 269] width 460 height 845
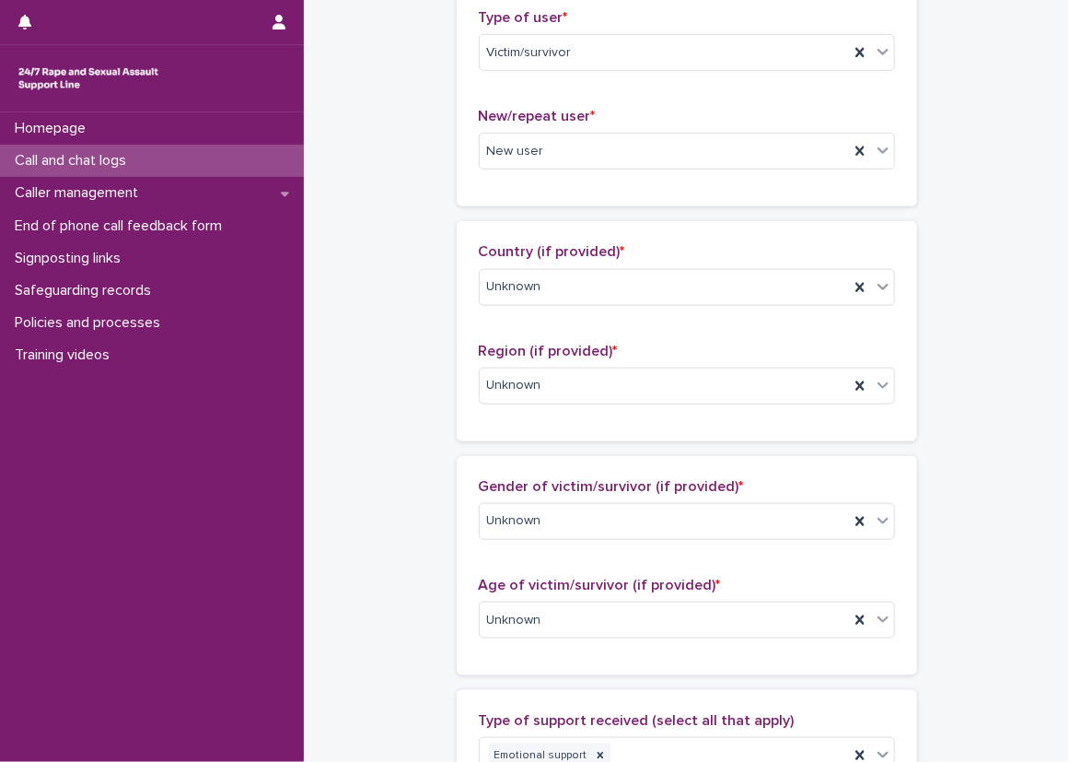
scroll to position [184, 0]
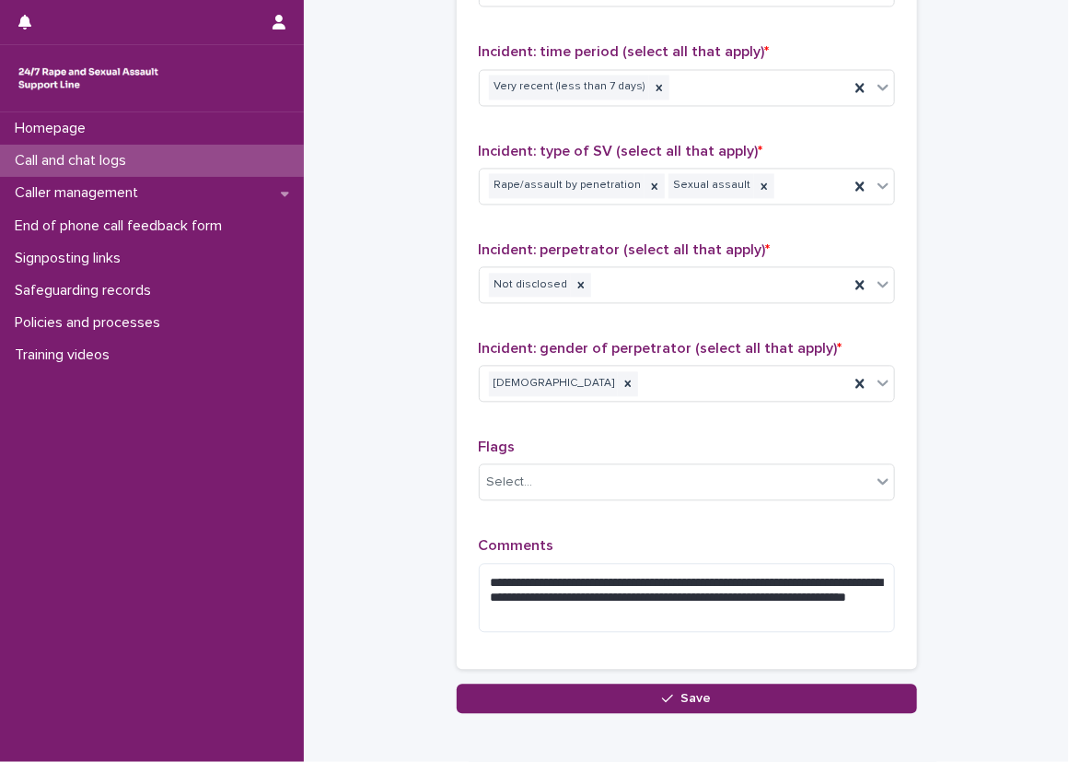
scroll to position [1404, 0]
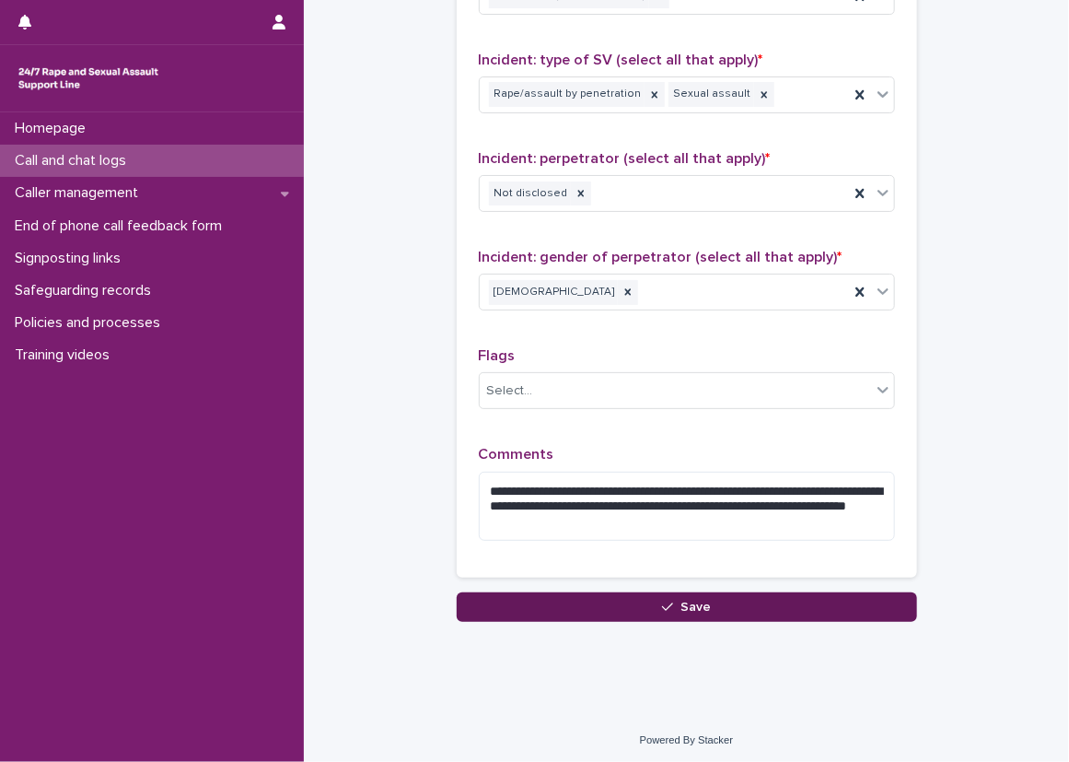
click at [709, 602] on button "Save" at bounding box center [687, 606] width 460 height 29
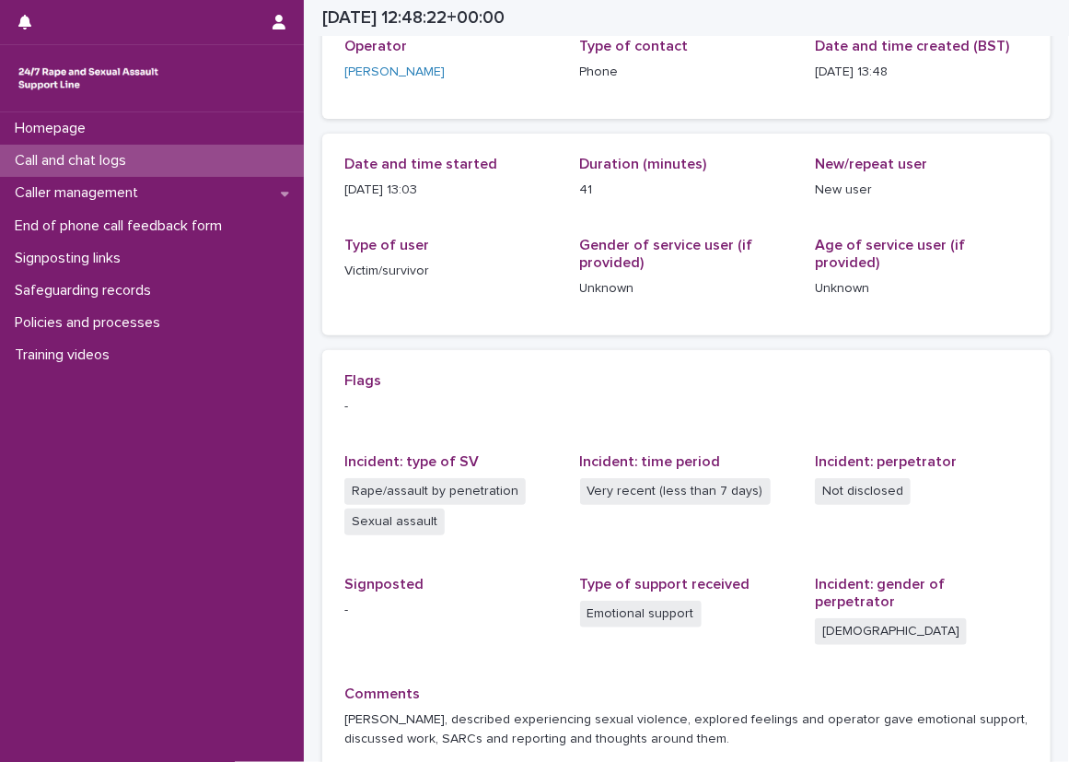
scroll to position [111, 0]
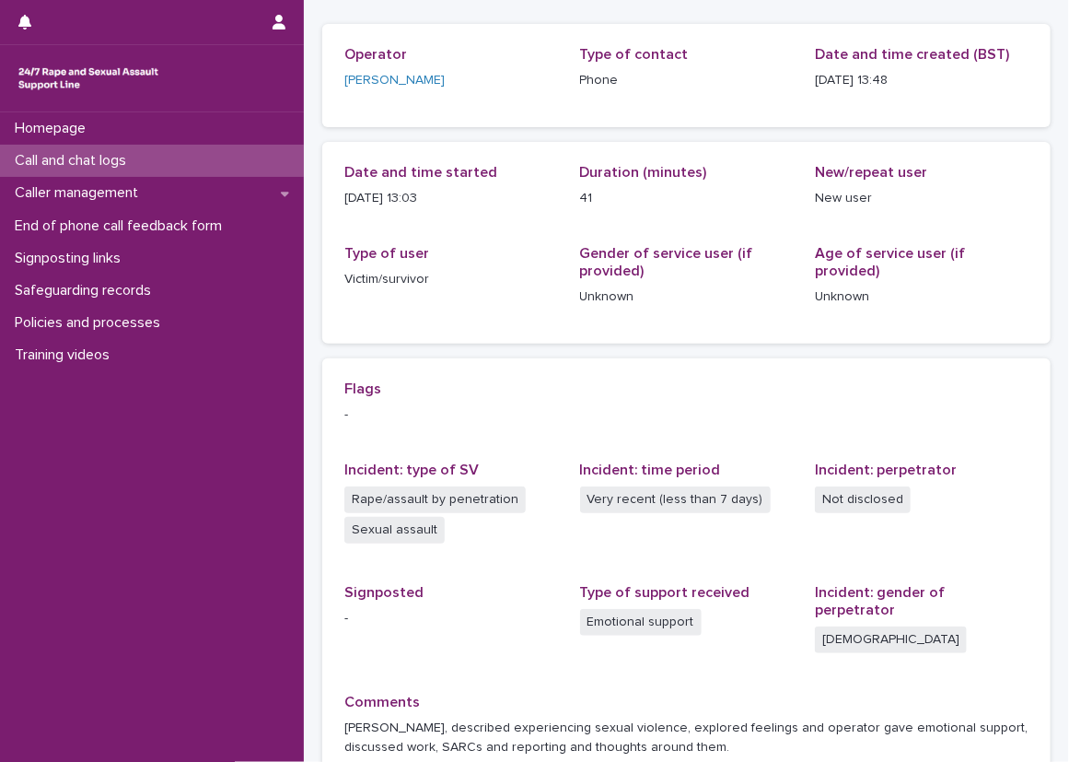
click at [1022, 386] on div "Flags - Incident: type of SV Rape/assault by penetration Sexual assault Inciden…" at bounding box center [686, 576] width 728 height 436
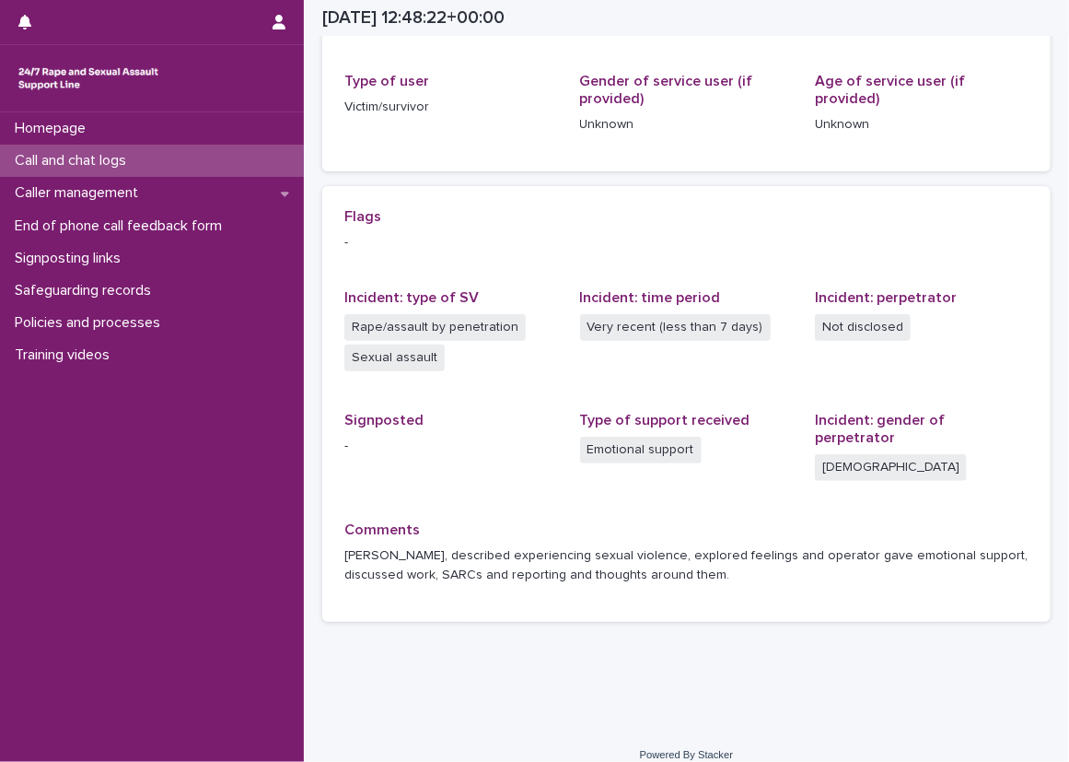
click at [243, 171] on div "Call and chat logs" at bounding box center [152, 161] width 304 height 32
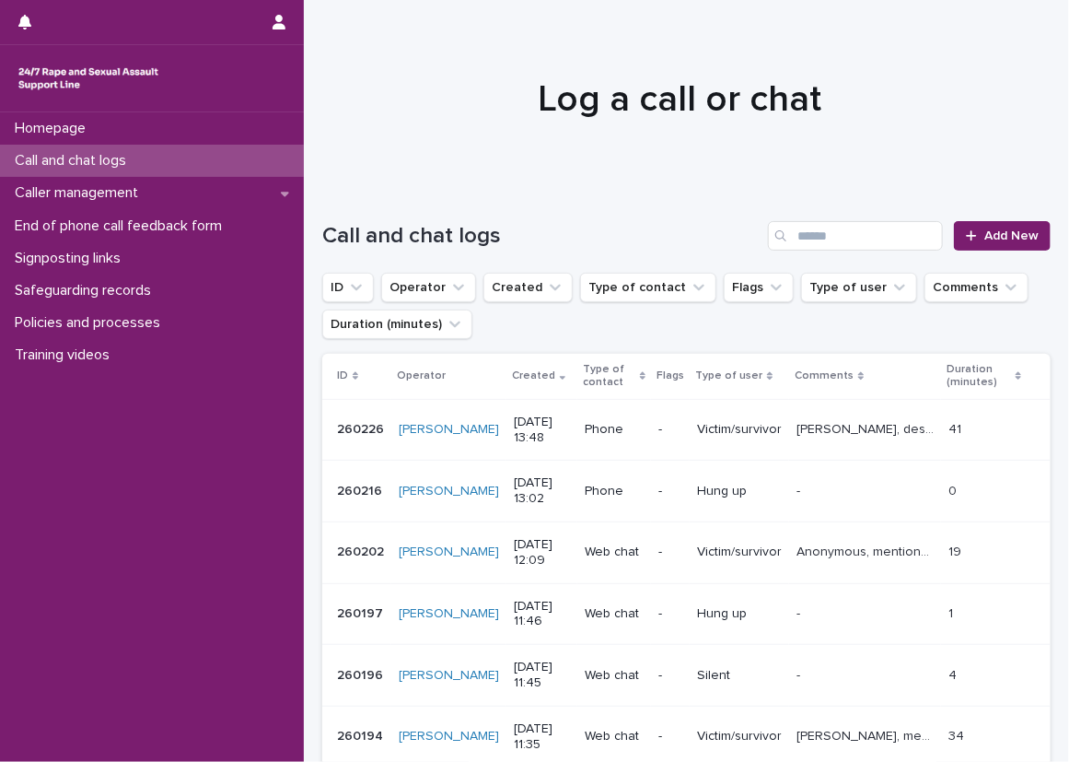
scroll to position [368, 0]
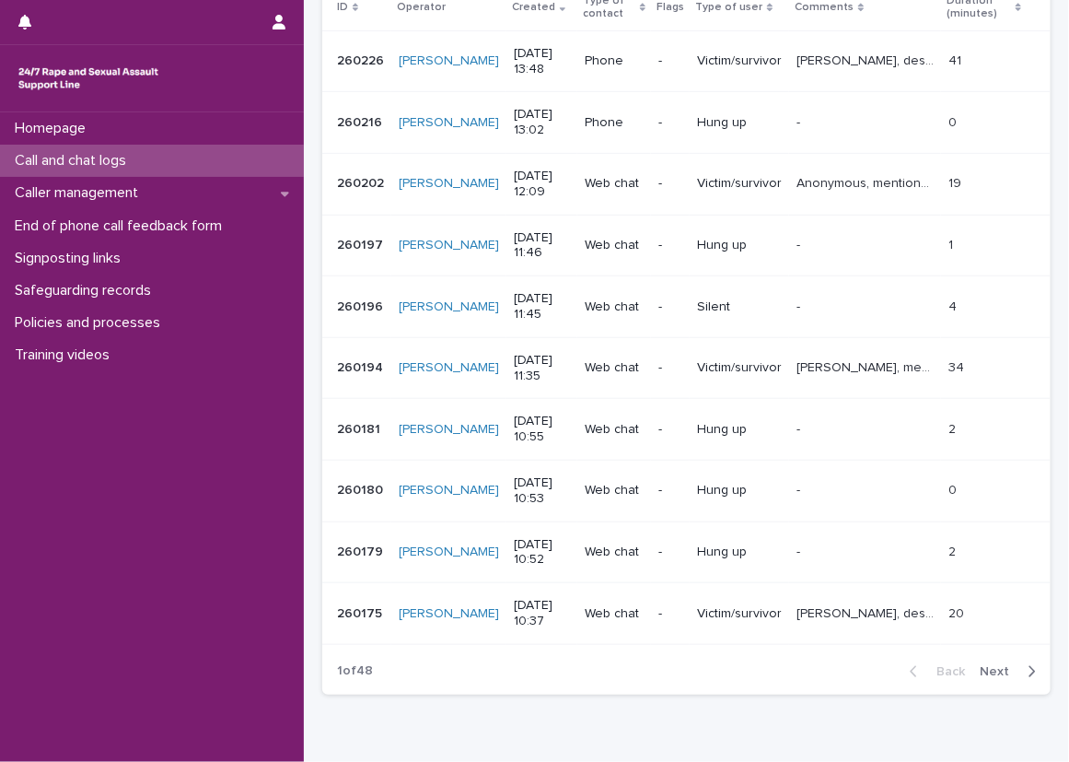
click at [996, 668] on span "Next" at bounding box center [1000, 671] width 41 height 13
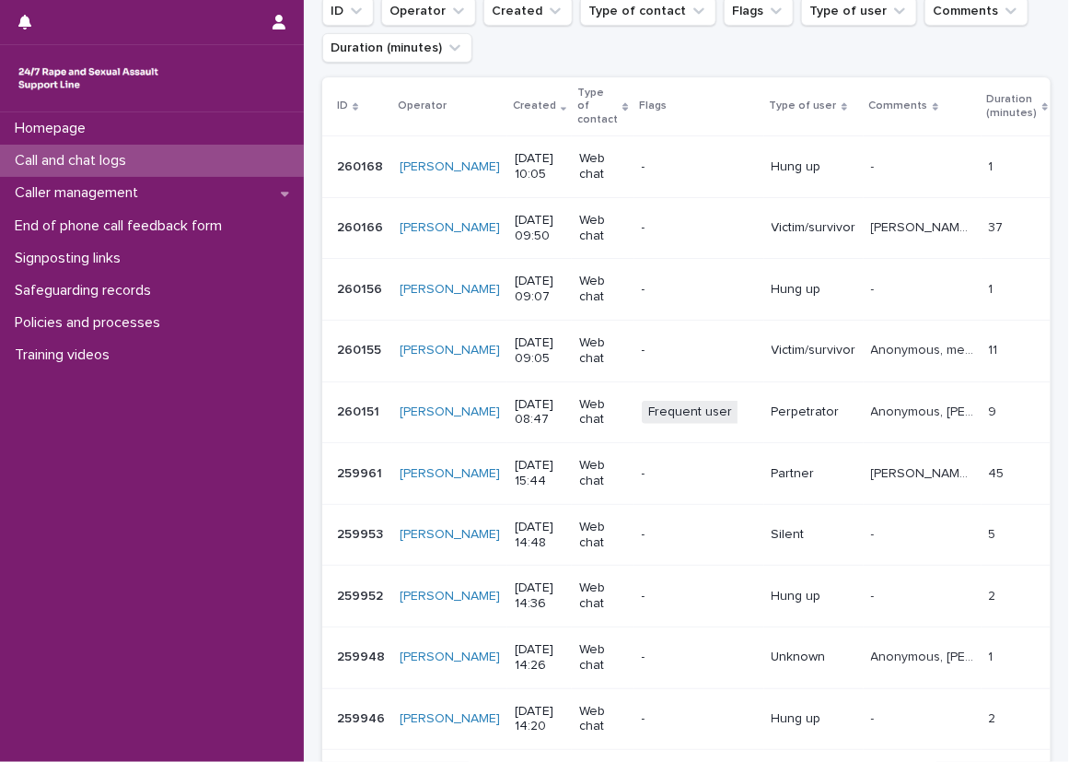
scroll to position [368, 0]
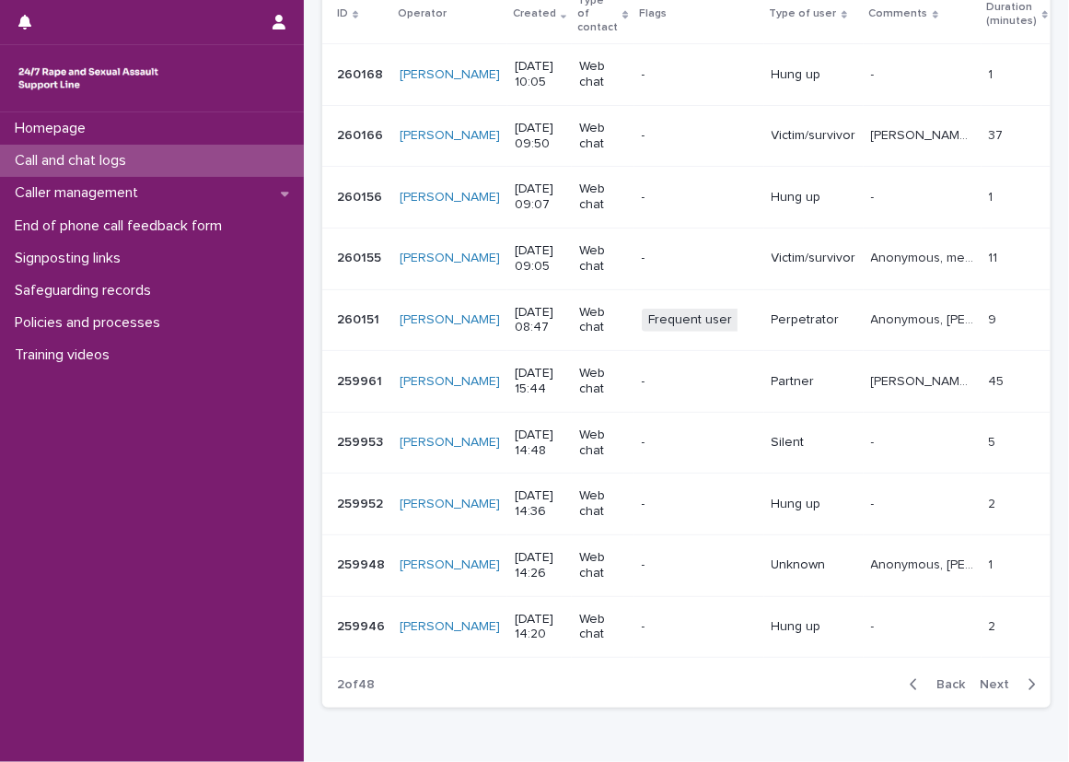
click at [1003, 678] on span "Next" at bounding box center [1000, 684] width 41 height 13
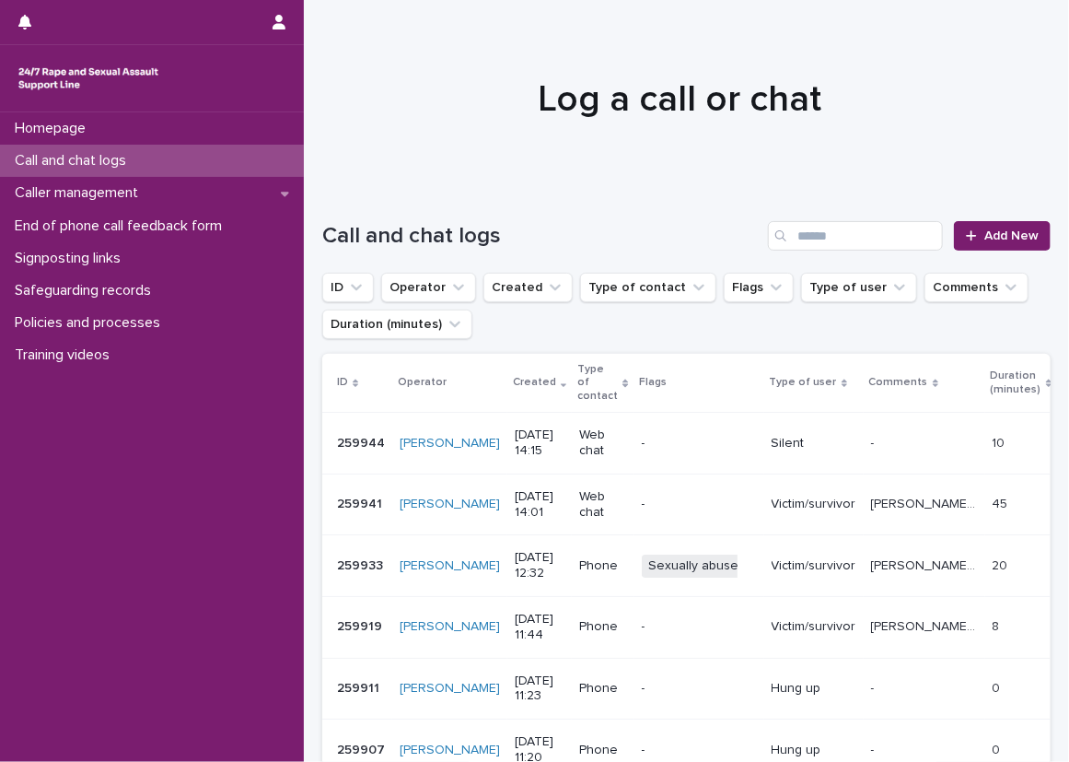
click at [256, 157] on div "Call and chat logs" at bounding box center [152, 161] width 304 height 32
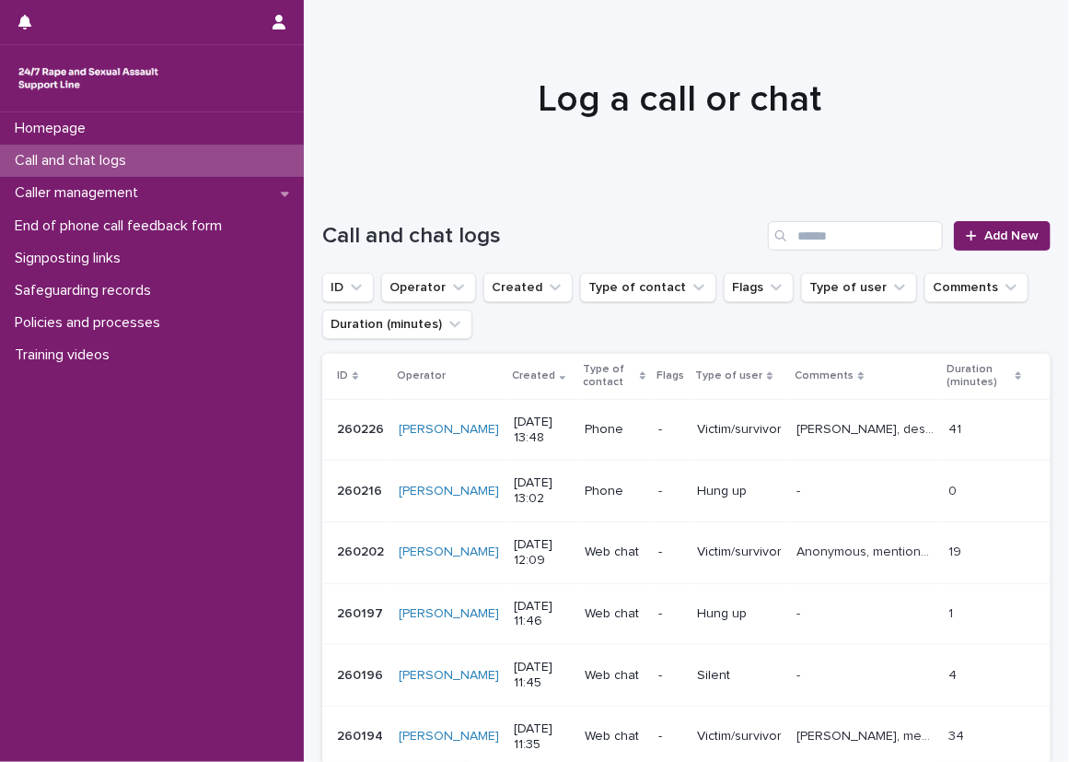
click at [378, 171] on div at bounding box center [680, 91] width 752 height 184
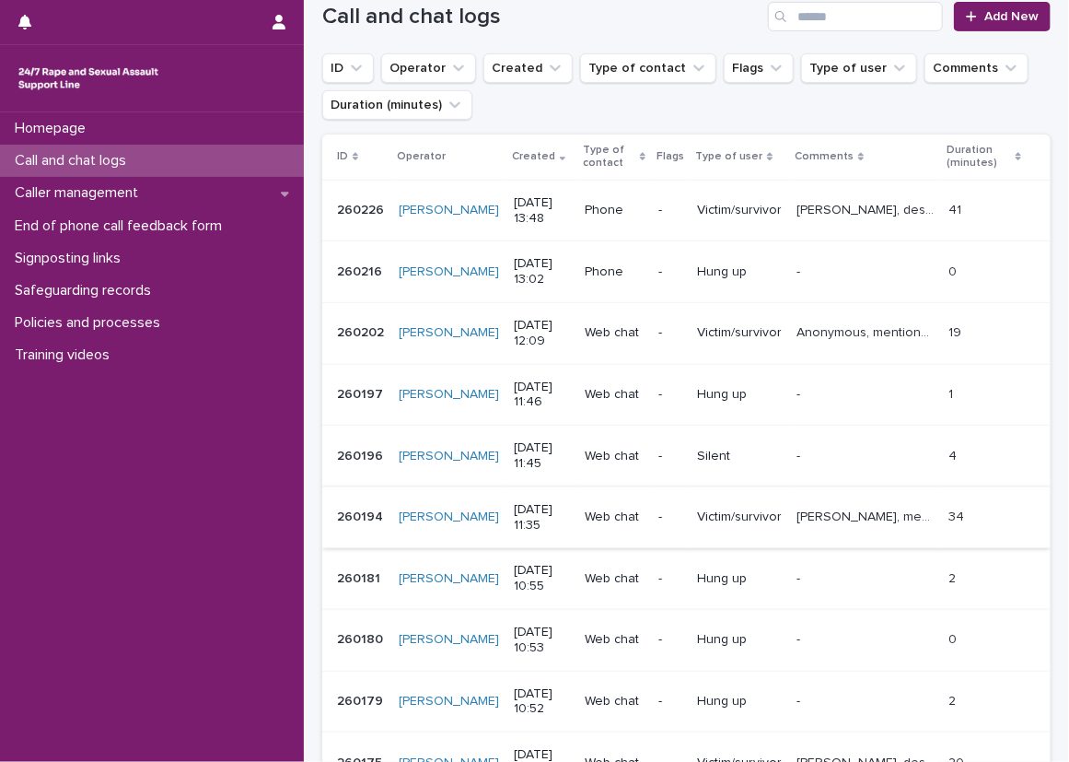
scroll to position [457, 0]
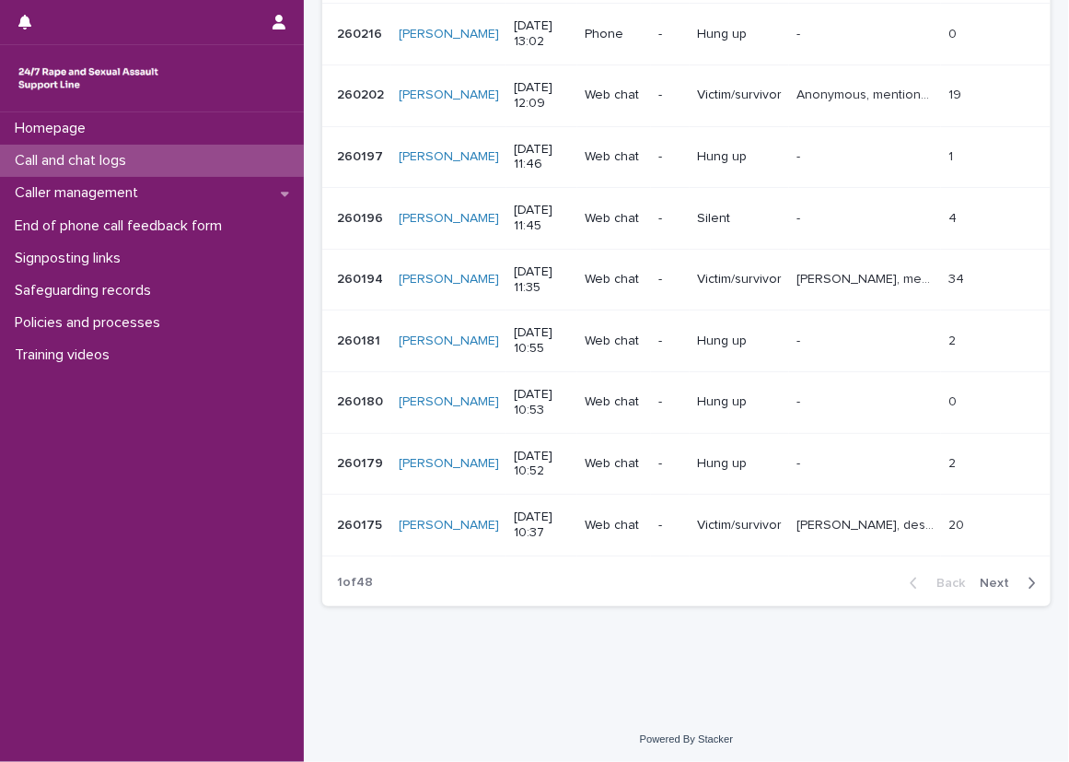
click at [980, 586] on span "Next" at bounding box center [1000, 583] width 41 height 13
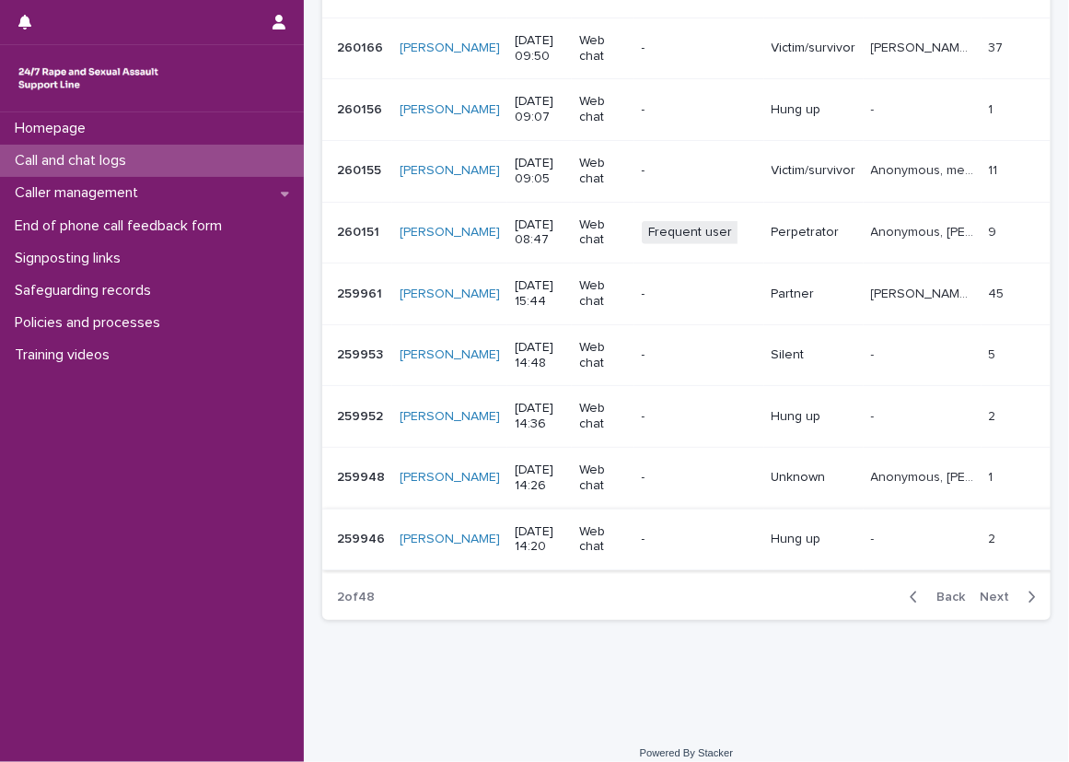
scroll to position [457, 0]
click at [980, 589] on span "Next" at bounding box center [1000, 595] width 41 height 13
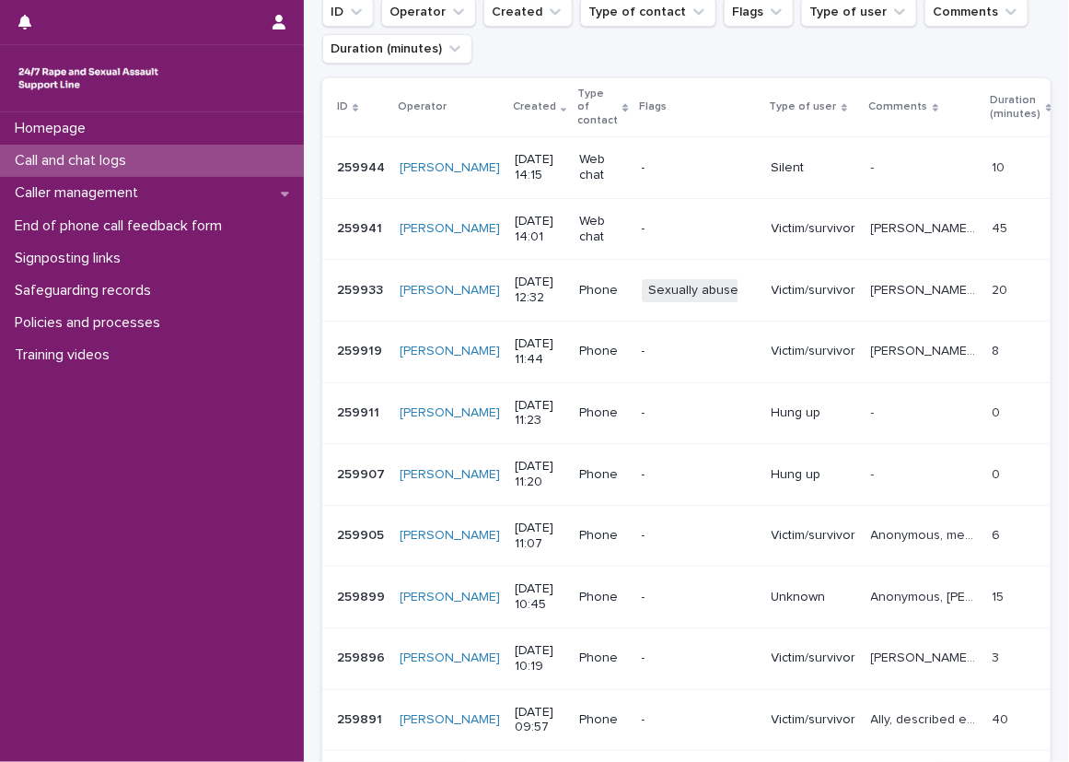
scroll to position [273, 0]
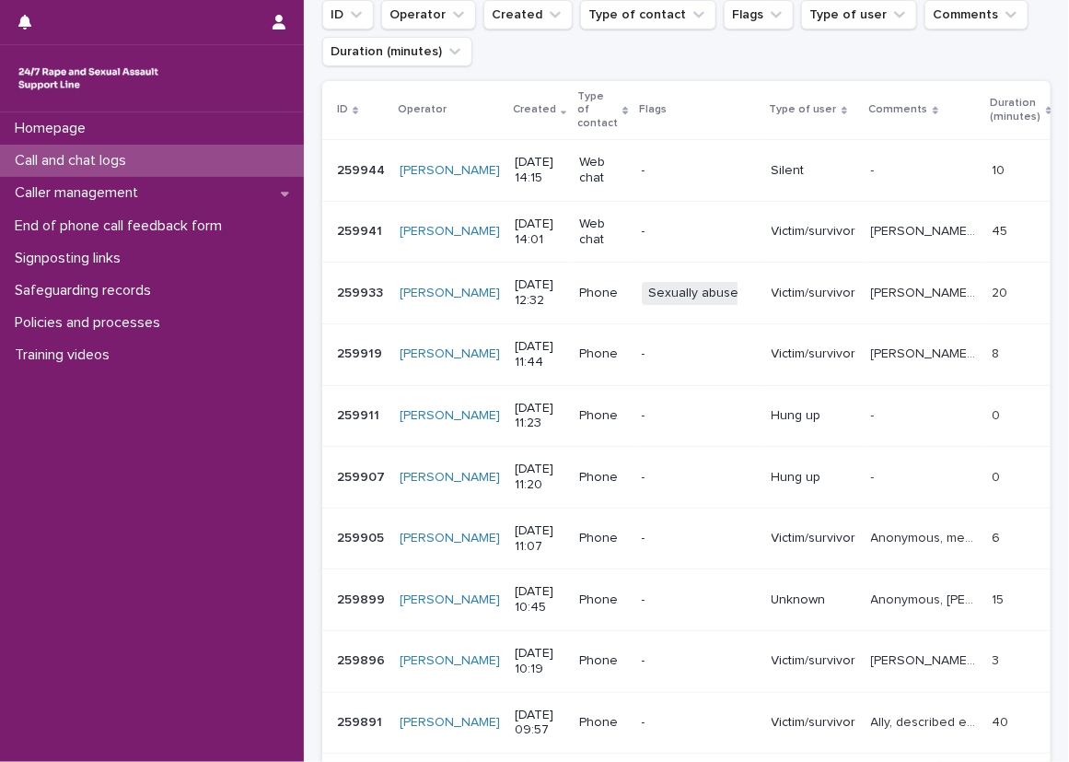
click at [280, 161] on div "Call and chat logs" at bounding box center [152, 161] width 304 height 32
